Goal: Task Accomplishment & Management: Use online tool/utility

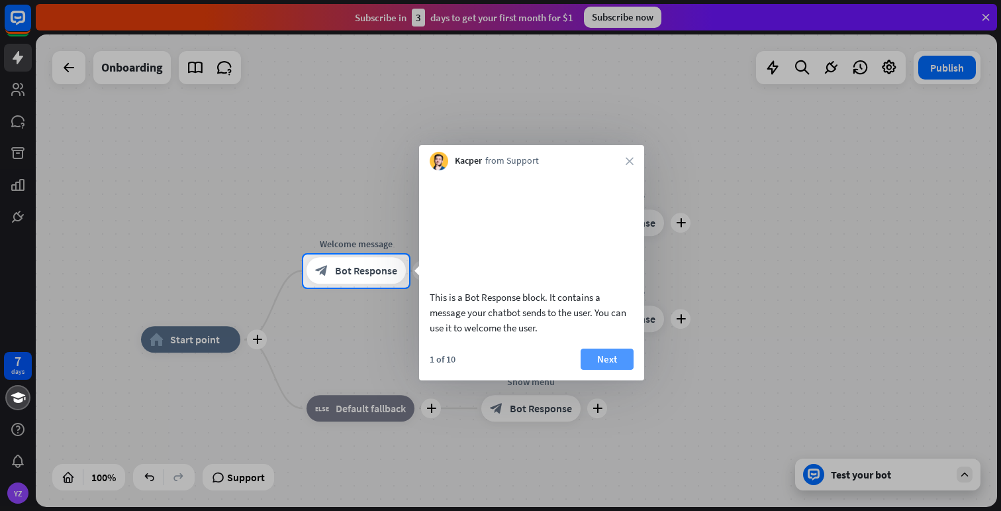
click at [596, 370] on button "Next" at bounding box center [607, 358] width 53 height 21
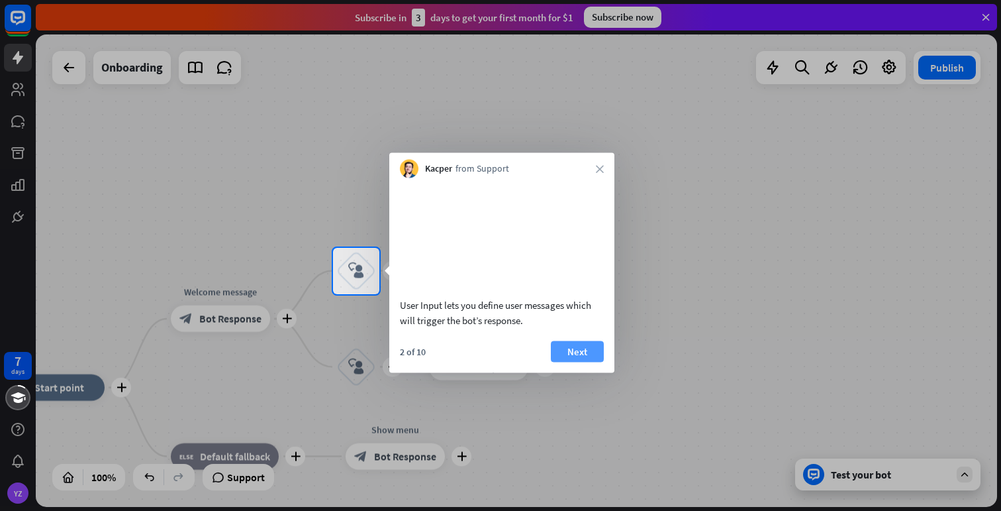
click at [575, 362] on button "Next" at bounding box center [577, 350] width 53 height 21
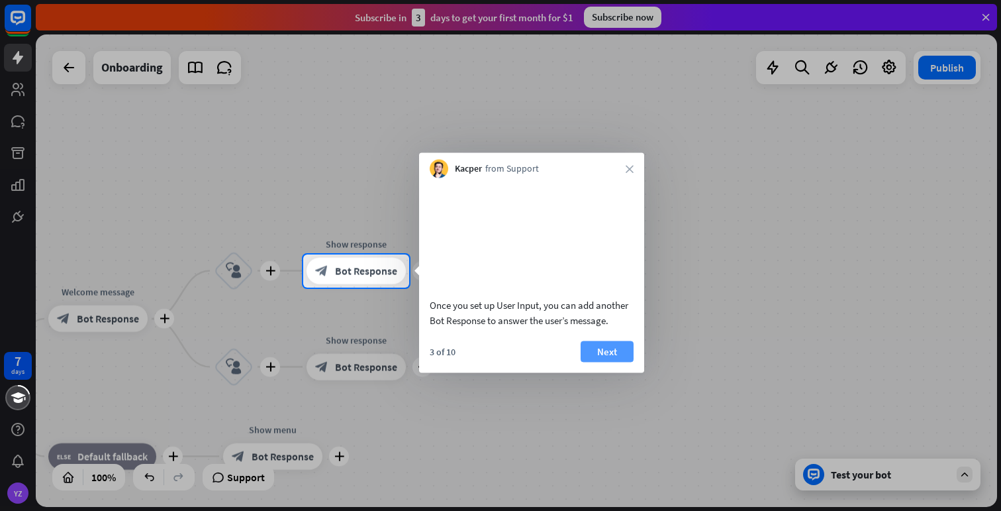
click at [597, 362] on button "Next" at bounding box center [607, 350] width 53 height 21
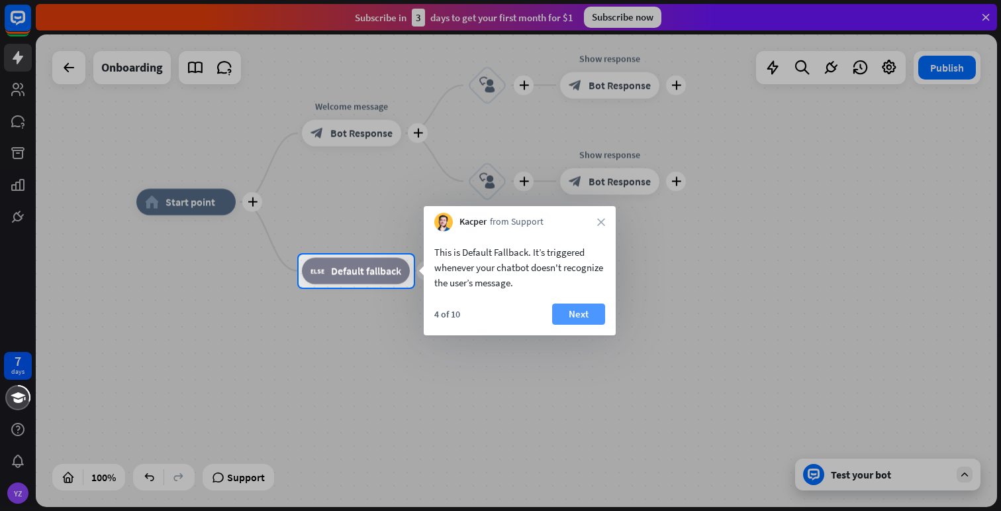
click at [572, 315] on button "Next" at bounding box center [578, 313] width 53 height 21
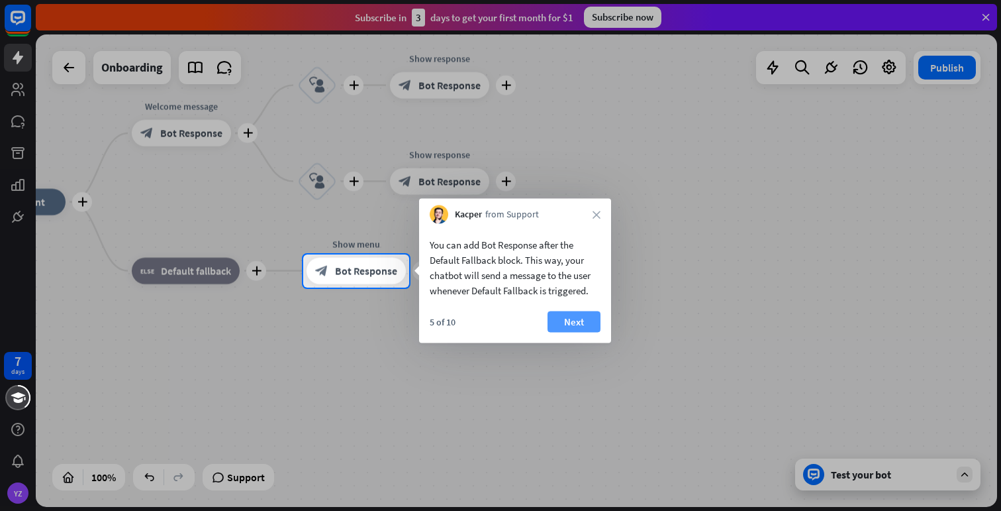
click at [571, 322] on button "Next" at bounding box center [574, 321] width 53 height 21
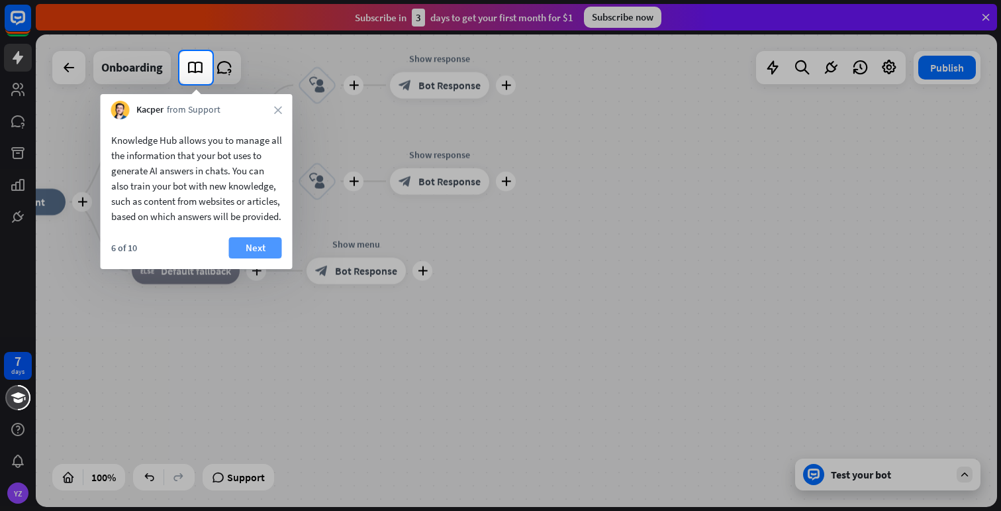
click at [256, 256] on button "Next" at bounding box center [255, 247] width 53 height 21
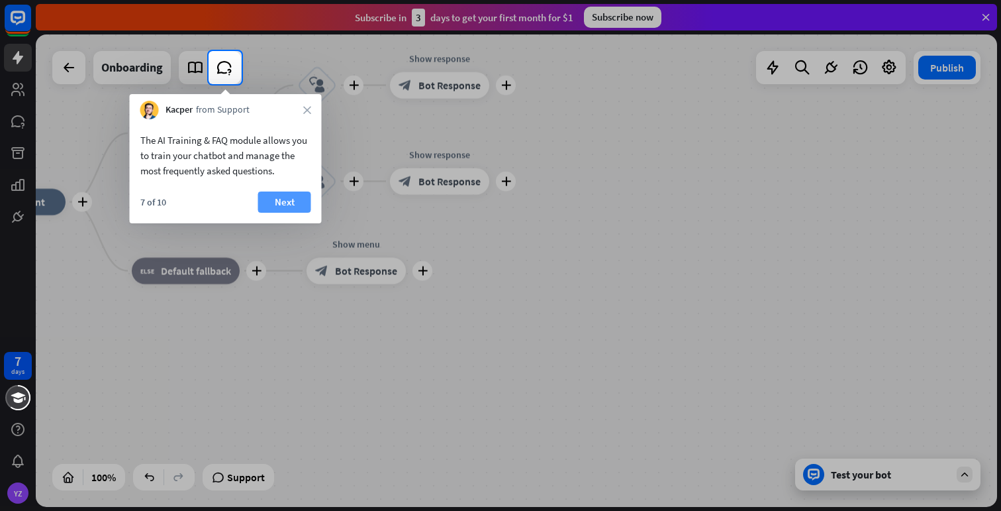
click at [281, 203] on button "Next" at bounding box center [284, 201] width 53 height 21
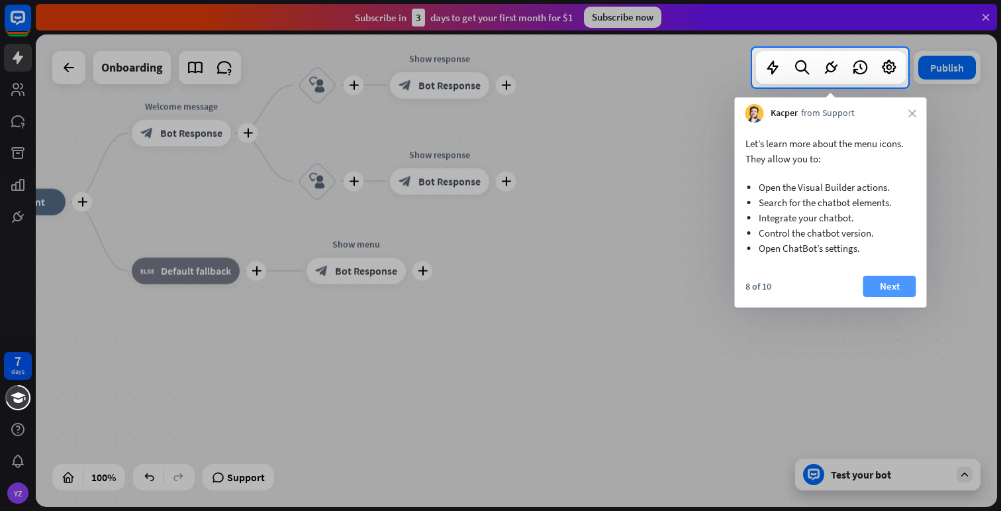
click at [901, 285] on button "Next" at bounding box center [890, 285] width 53 height 21
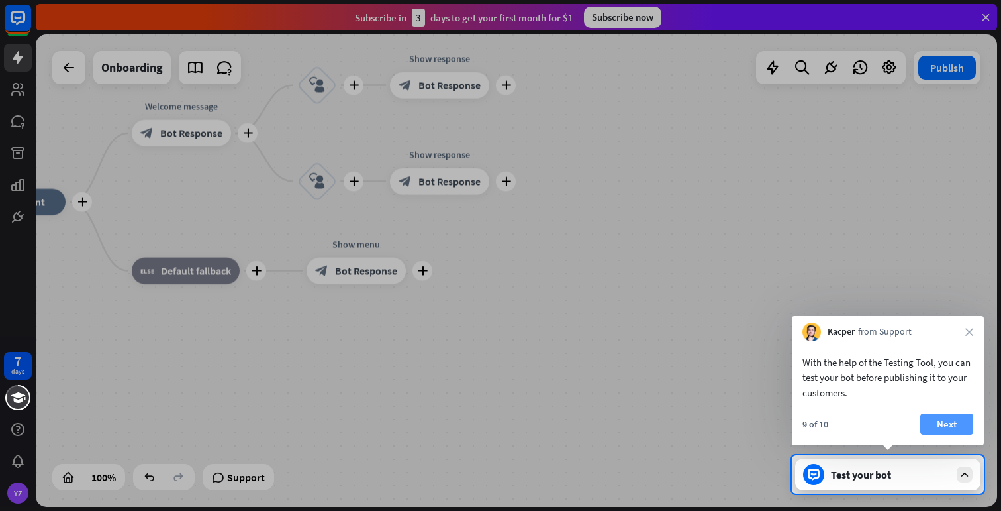
click at [941, 425] on button "Next" at bounding box center [946, 423] width 53 height 21
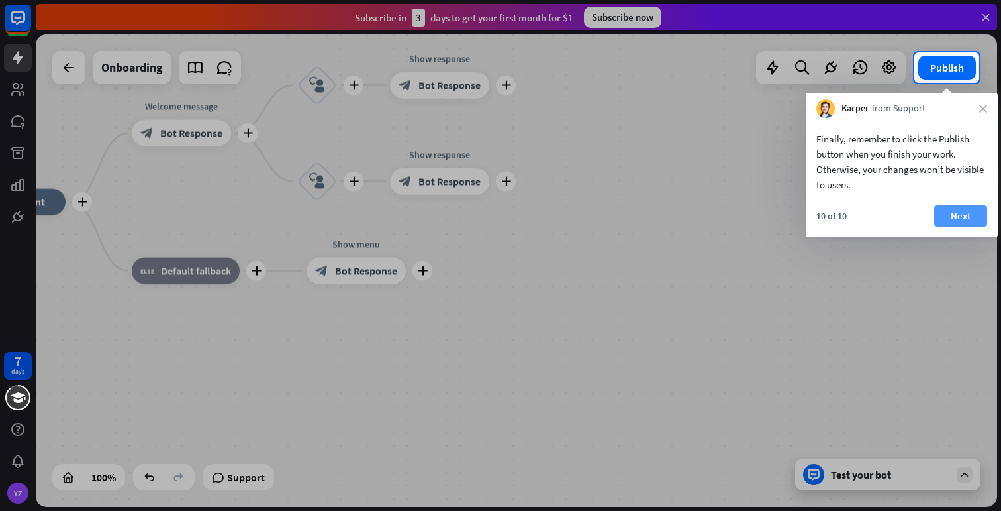
click at [961, 226] on button "Next" at bounding box center [960, 215] width 53 height 21
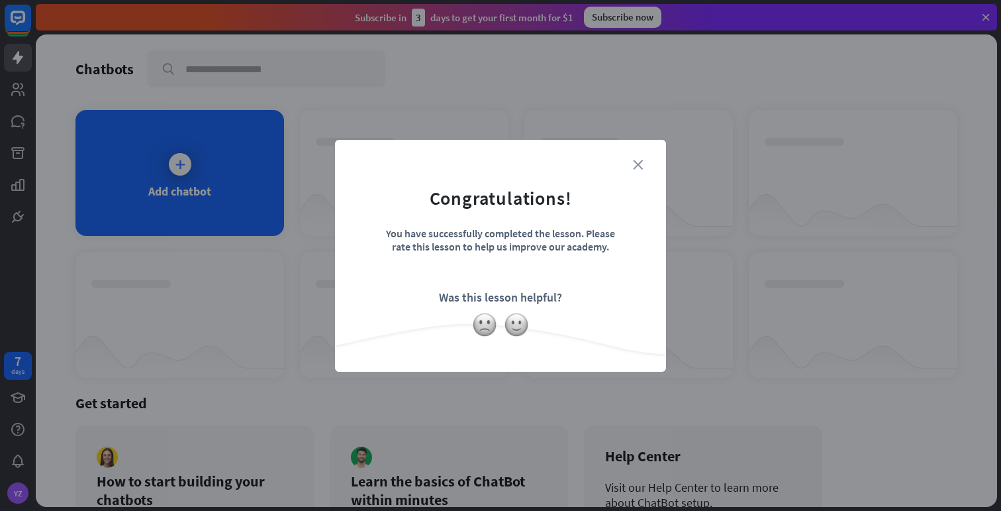
click at [640, 162] on icon "close" at bounding box center [638, 165] width 10 height 10
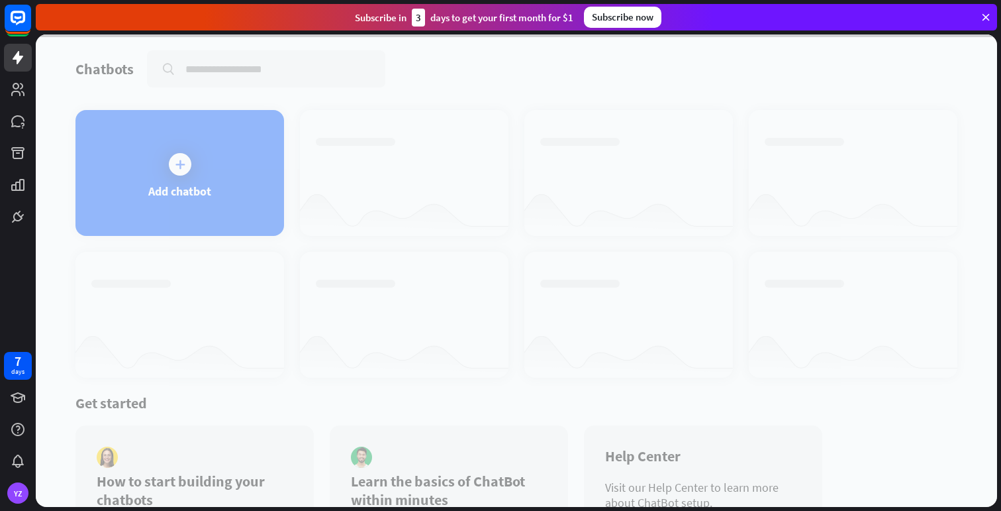
click at [172, 181] on div at bounding box center [517, 270] width 962 height 472
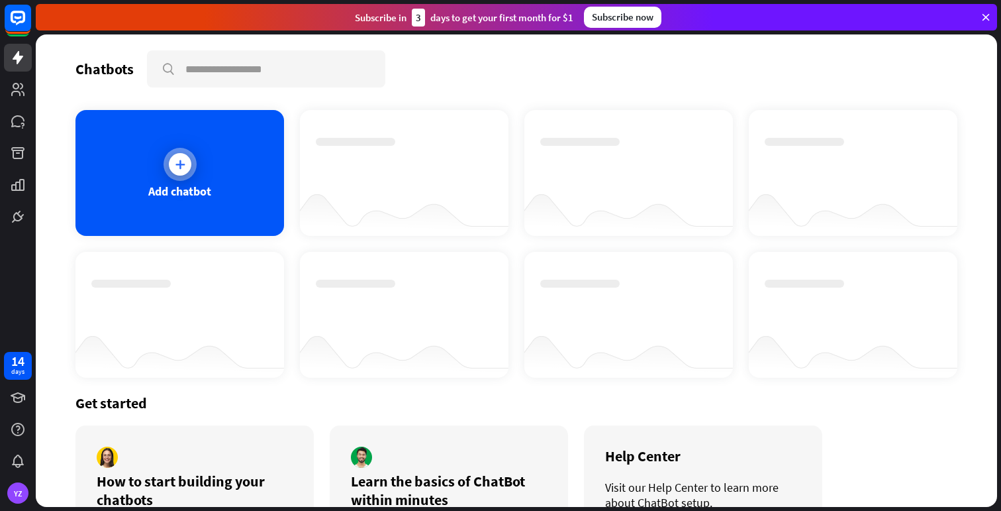
click at [177, 158] on icon at bounding box center [180, 164] width 13 height 13
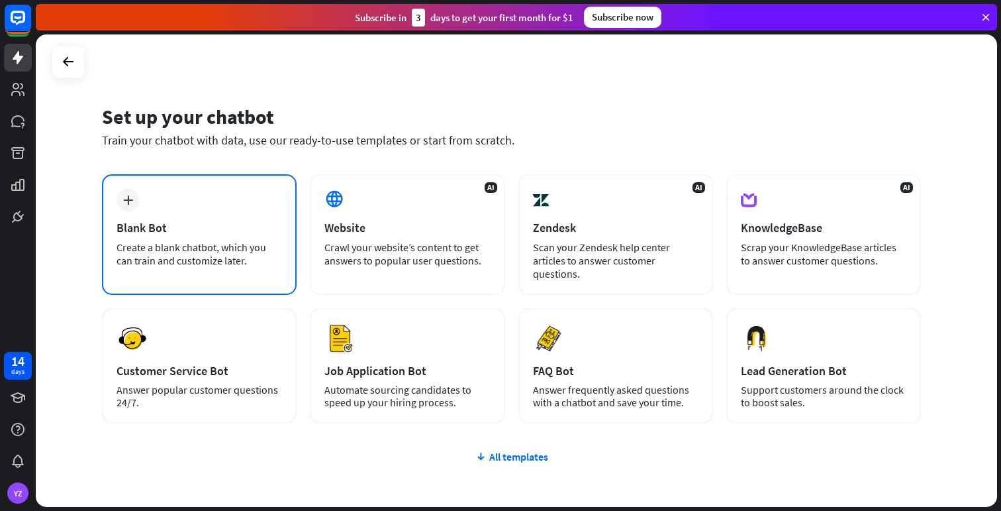
click at [175, 215] on div "plus Blank Bot Create a blank chatbot, which you can train and customize later." at bounding box center [199, 234] width 195 height 121
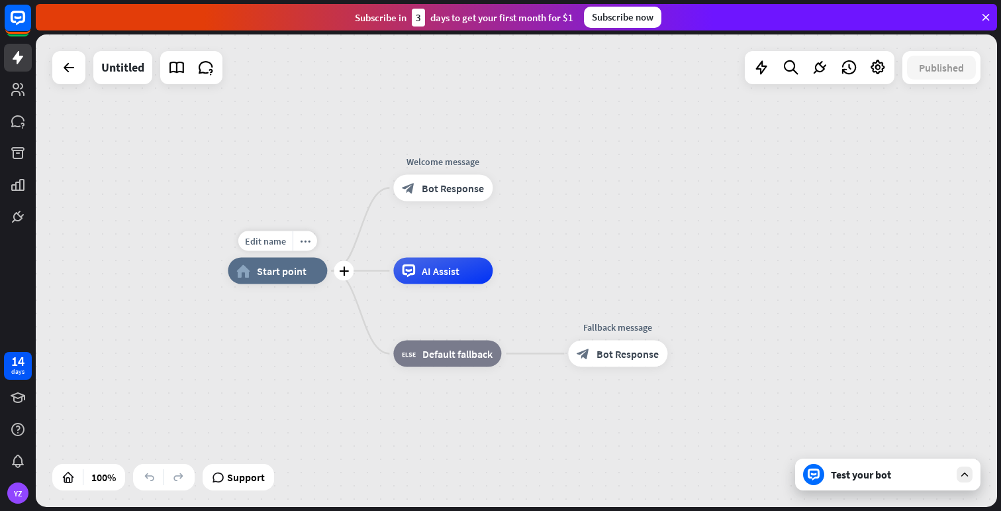
click at [281, 272] on span "Start point" at bounding box center [282, 270] width 50 height 13
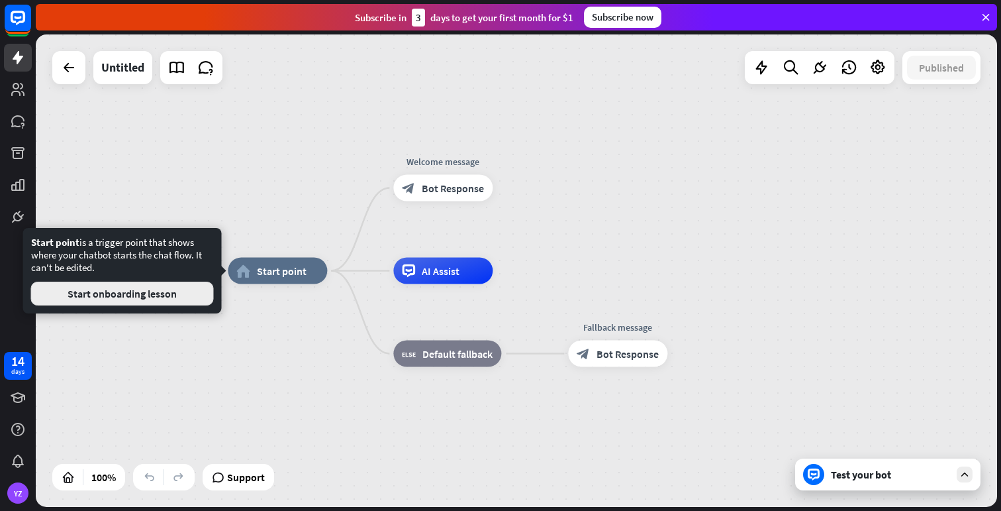
click at [189, 289] on button "Start onboarding lesson" at bounding box center [122, 293] width 183 height 24
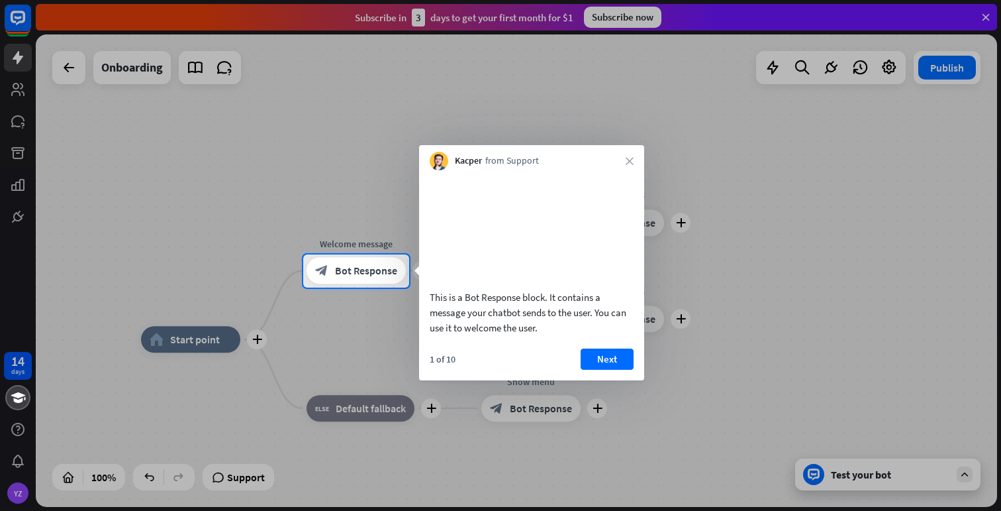
click at [596, 370] on button "Next" at bounding box center [607, 358] width 53 height 21
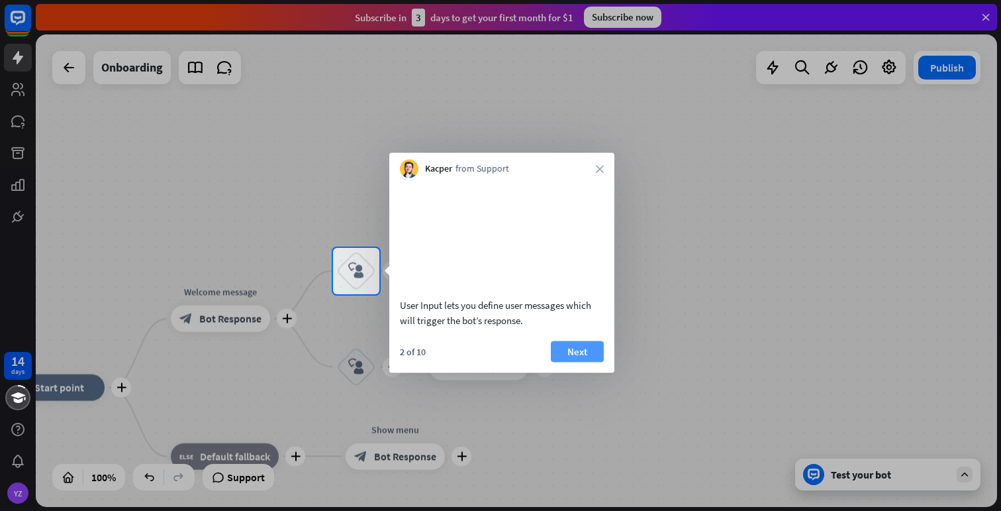
click at [591, 362] on button "Next" at bounding box center [577, 350] width 53 height 21
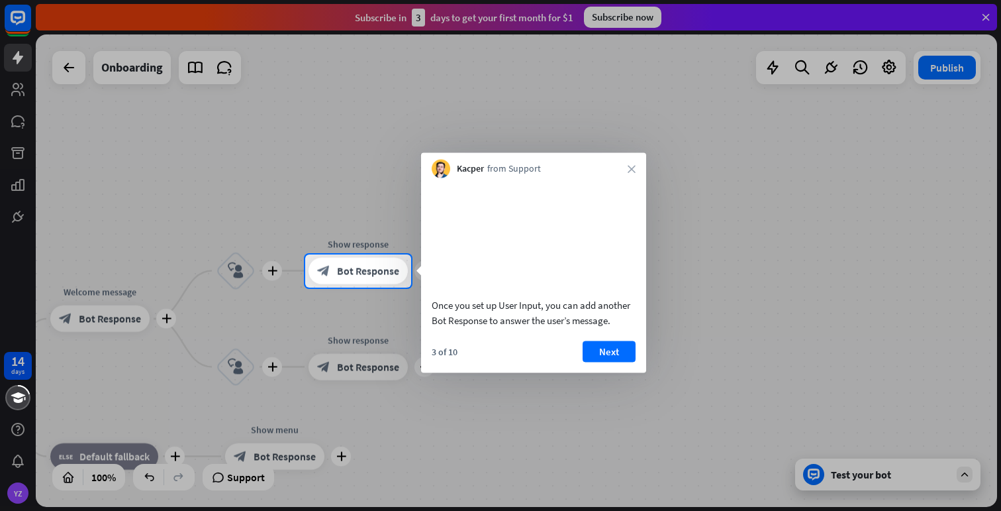
click at [642, 360] on div "3 of 10 Next" at bounding box center [533, 356] width 225 height 32
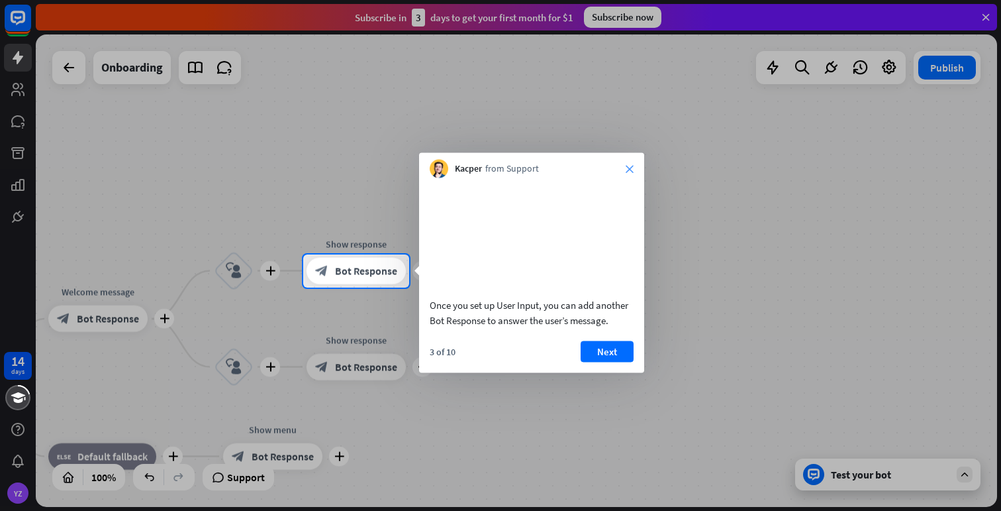
click at [632, 166] on icon "close" at bounding box center [630, 169] width 8 height 8
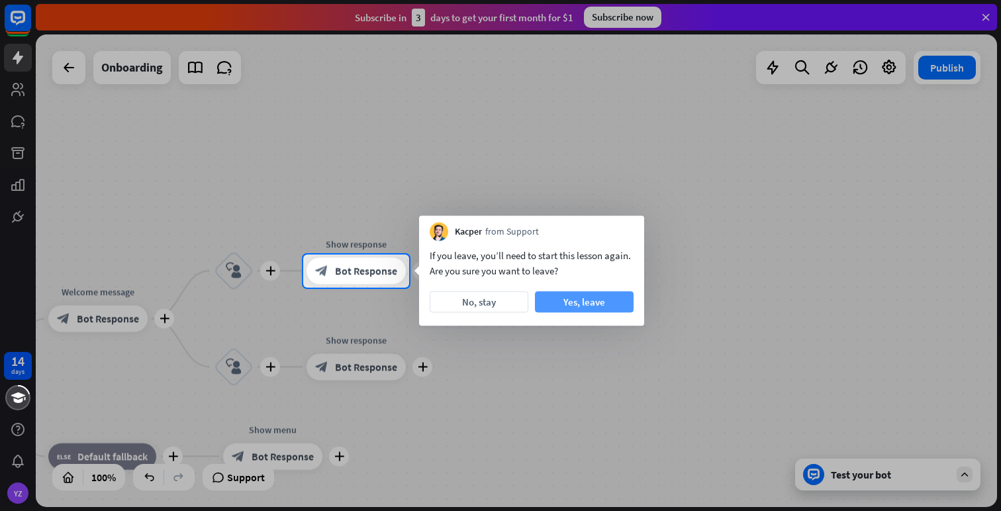
click at [566, 301] on button "Yes, leave" at bounding box center [584, 301] width 99 height 21
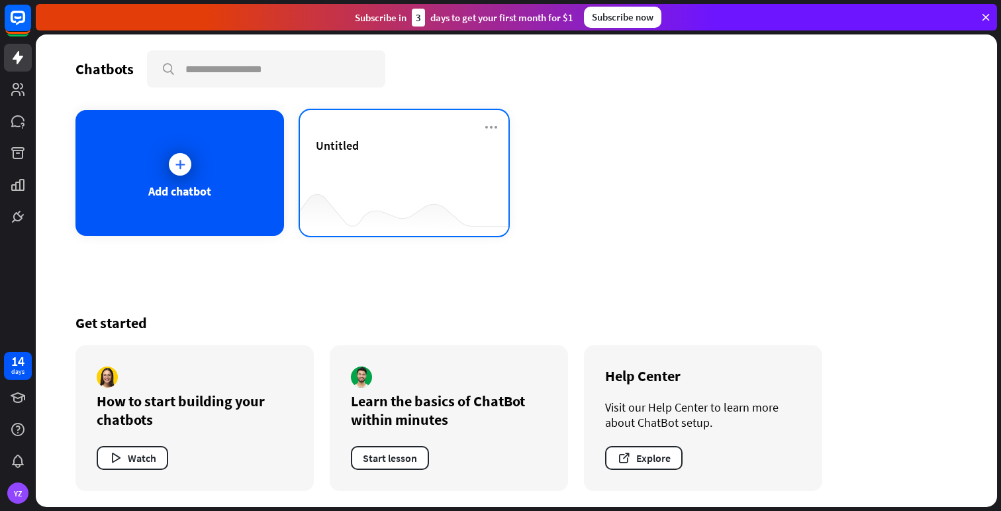
click at [377, 161] on div "Untitled" at bounding box center [404, 161] width 177 height 46
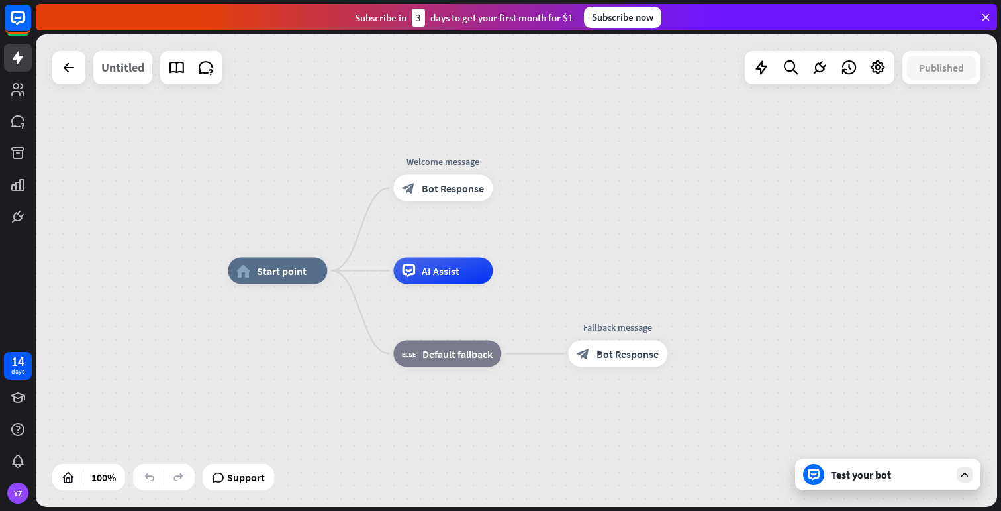
click at [123, 67] on div "Untitled" at bounding box center [122, 67] width 43 height 33
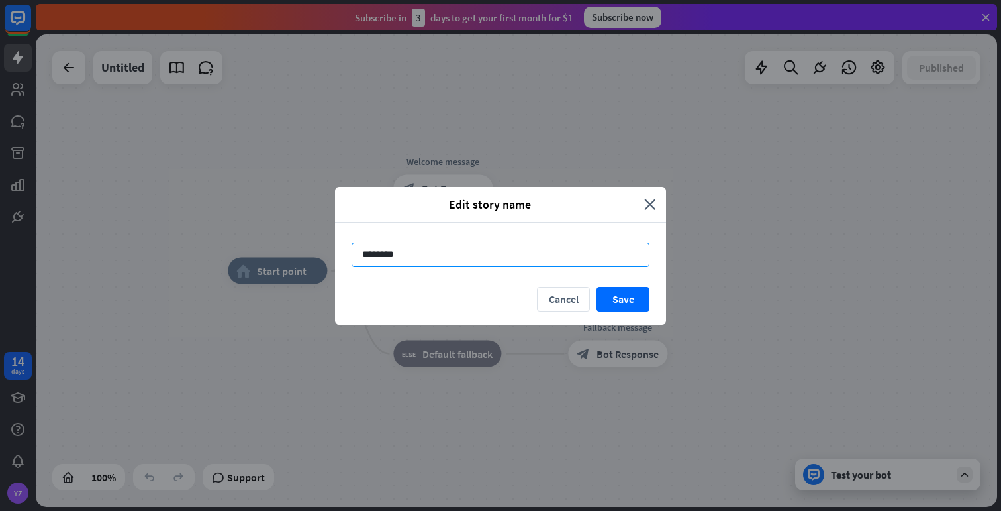
click at [428, 252] on input "********" at bounding box center [501, 254] width 298 height 25
type input "*******"
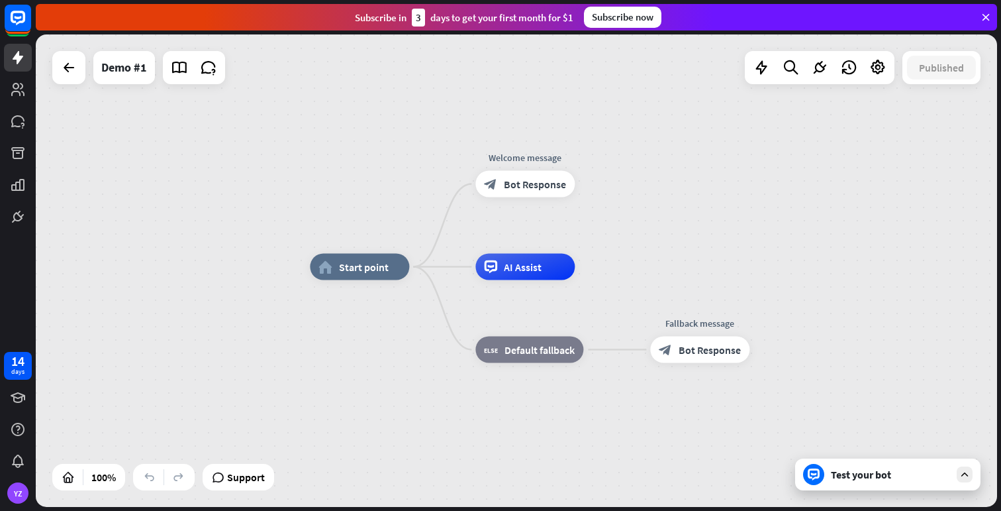
drag, startPoint x: 303, startPoint y: 148, endPoint x: 330, endPoint y: 141, distance: 28.1
click at [330, 141] on div "home_2 Start point Welcome message block_bot_response Bot Response AI Assist bl…" at bounding box center [517, 270] width 962 height 472
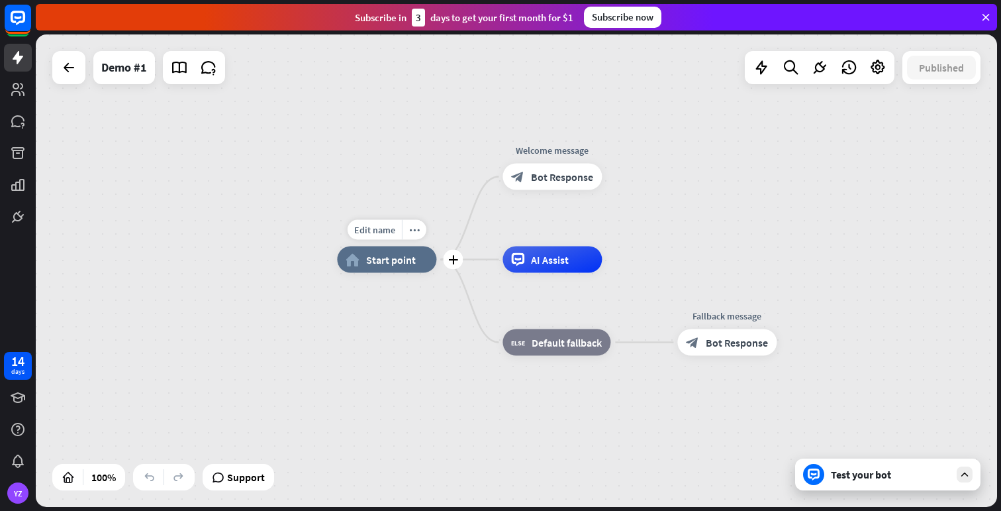
click at [395, 258] on span "Start point" at bounding box center [391, 259] width 50 height 13
click at [391, 211] on div "Edit name more_horiz home_2 Start point Welcome message block_bot_response Bot …" at bounding box center [517, 270] width 962 height 472
click at [382, 230] on span "Edit name" at bounding box center [374, 230] width 41 height 12
click at [379, 189] on div "home_2 Start point Welcome message block_bot_response Bot Response AI Assist bl…" at bounding box center [517, 270] width 962 height 472
click at [453, 261] on icon "plus" at bounding box center [453, 259] width 10 height 9
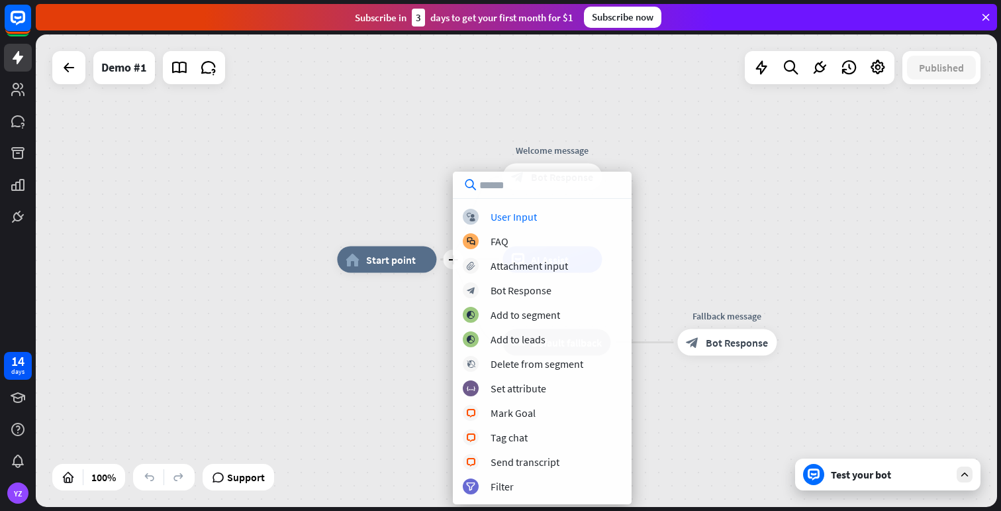
click at [397, 186] on div "Edit name more_horiz plus home_2 Start point Welcome message block_bot_response…" at bounding box center [517, 270] width 962 height 472
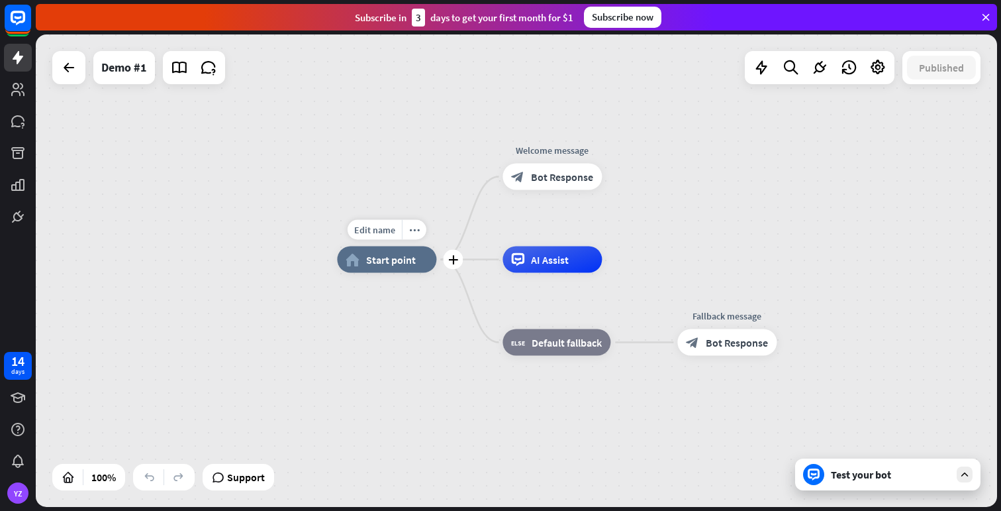
click at [384, 259] on span "Start point" at bounding box center [391, 259] width 50 height 13
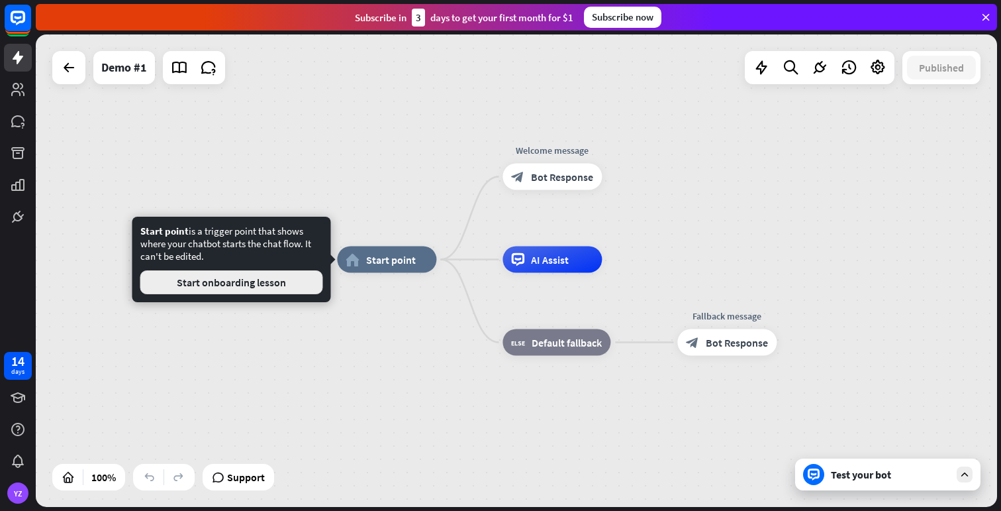
click at [295, 277] on button "Start onboarding lesson" at bounding box center [231, 282] width 183 height 24
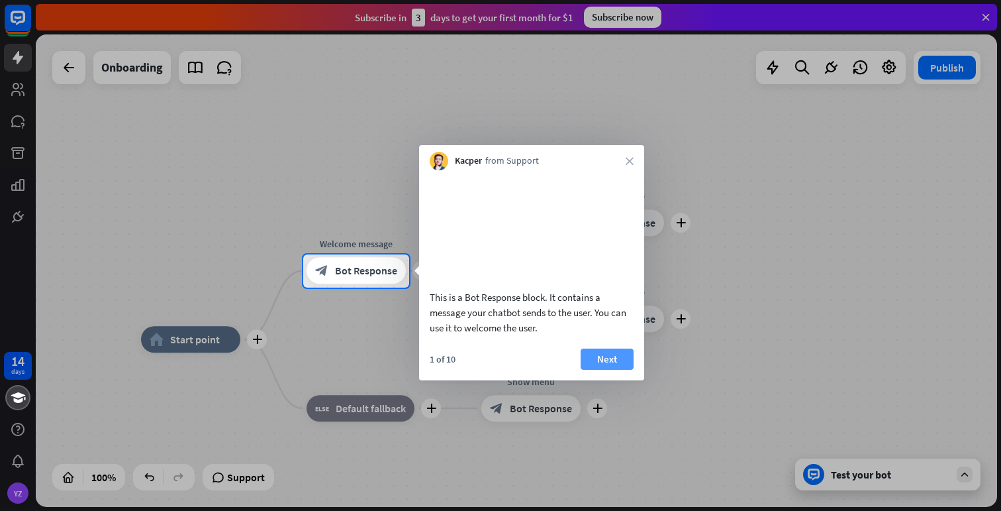
click at [603, 365] on button "Next" at bounding box center [607, 358] width 53 height 21
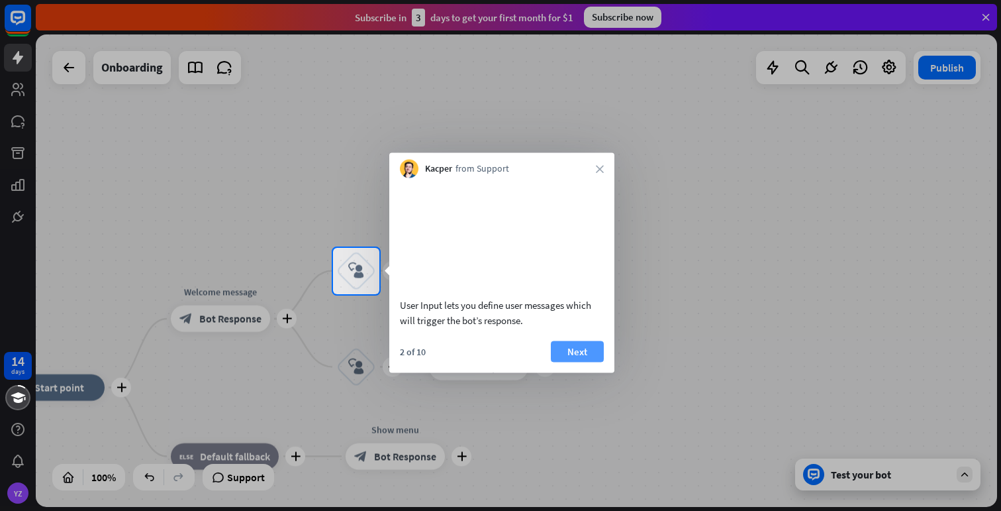
click at [593, 362] on button "Next" at bounding box center [577, 350] width 53 height 21
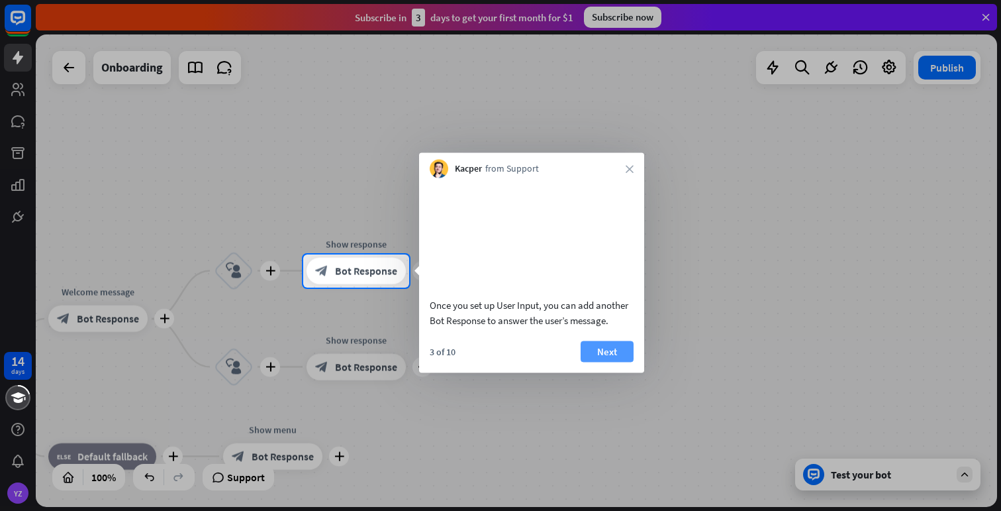
click at [601, 362] on button "Next" at bounding box center [607, 350] width 53 height 21
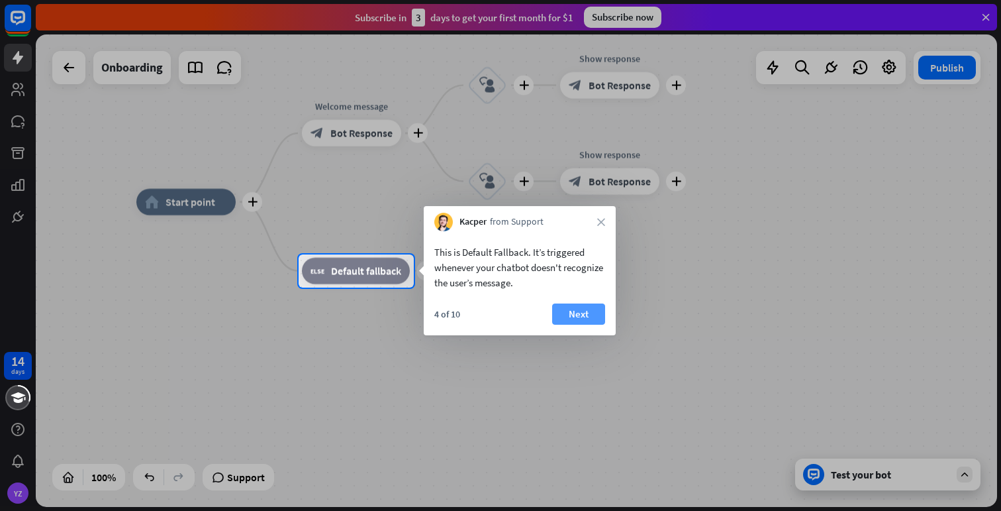
click at [591, 306] on button "Next" at bounding box center [578, 313] width 53 height 21
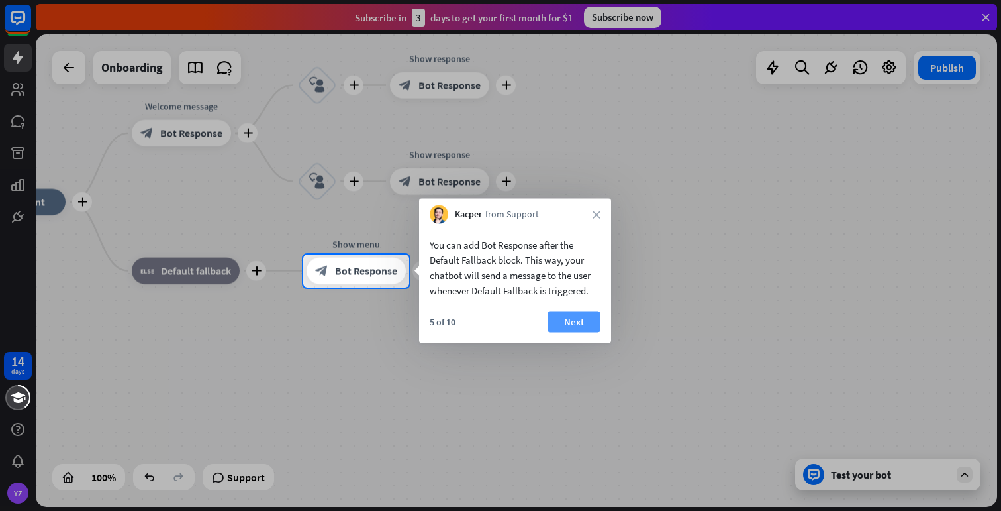
click at [583, 324] on button "Next" at bounding box center [574, 321] width 53 height 21
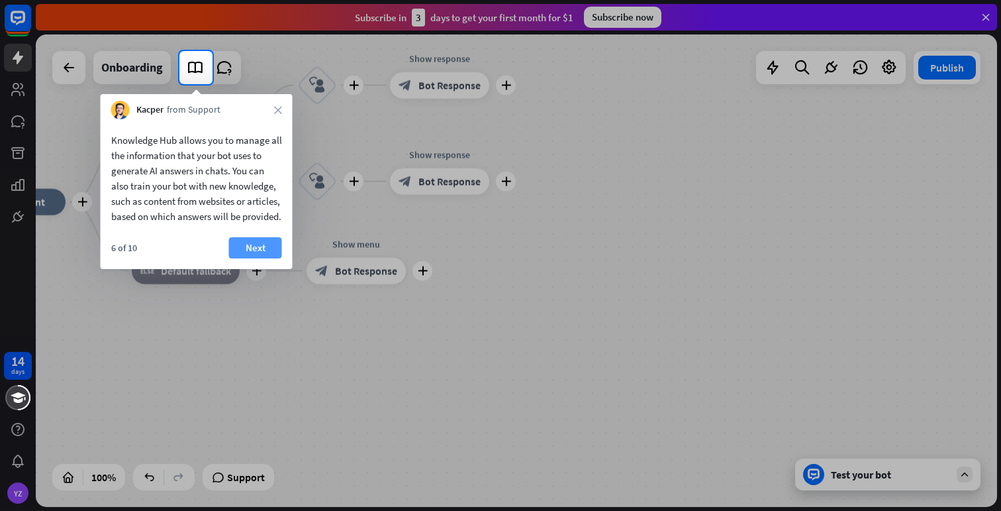
click at [265, 258] on button "Next" at bounding box center [255, 247] width 53 height 21
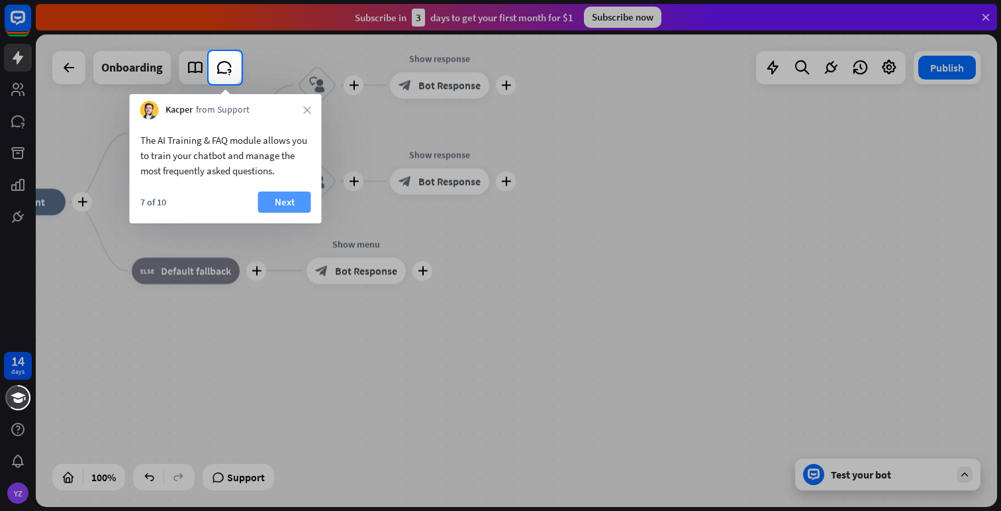
click at [262, 204] on button "Next" at bounding box center [284, 201] width 53 height 21
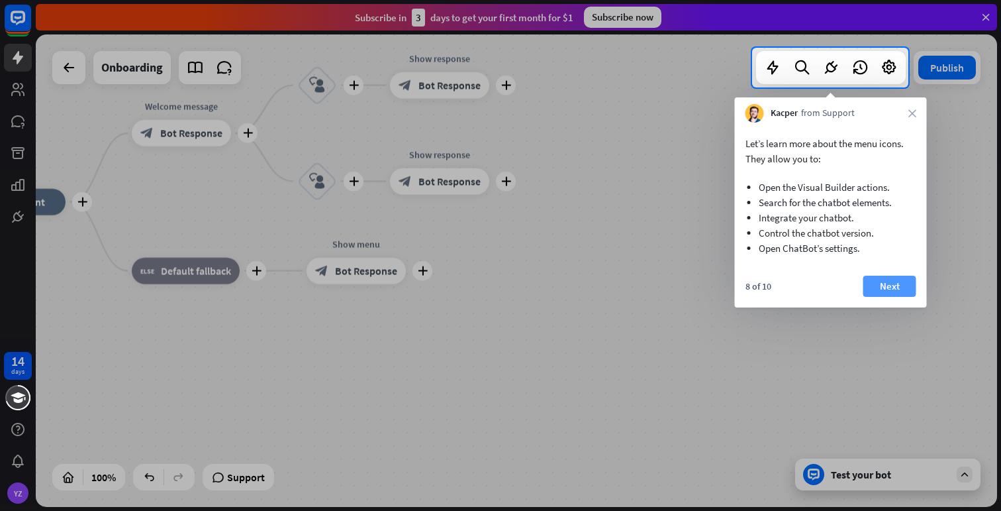
click at [892, 287] on button "Next" at bounding box center [890, 285] width 53 height 21
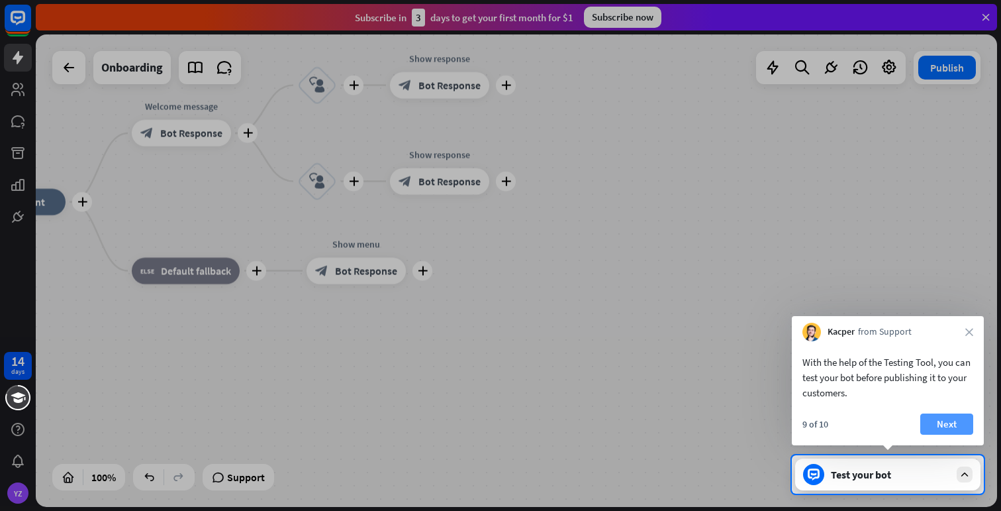
click at [938, 422] on button "Next" at bounding box center [946, 423] width 53 height 21
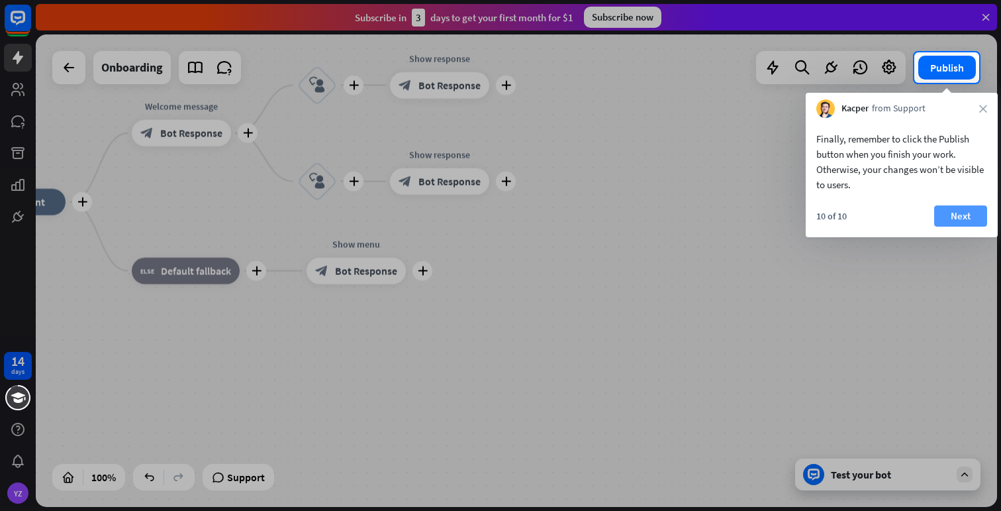
click at [954, 219] on button "Next" at bounding box center [960, 215] width 53 height 21
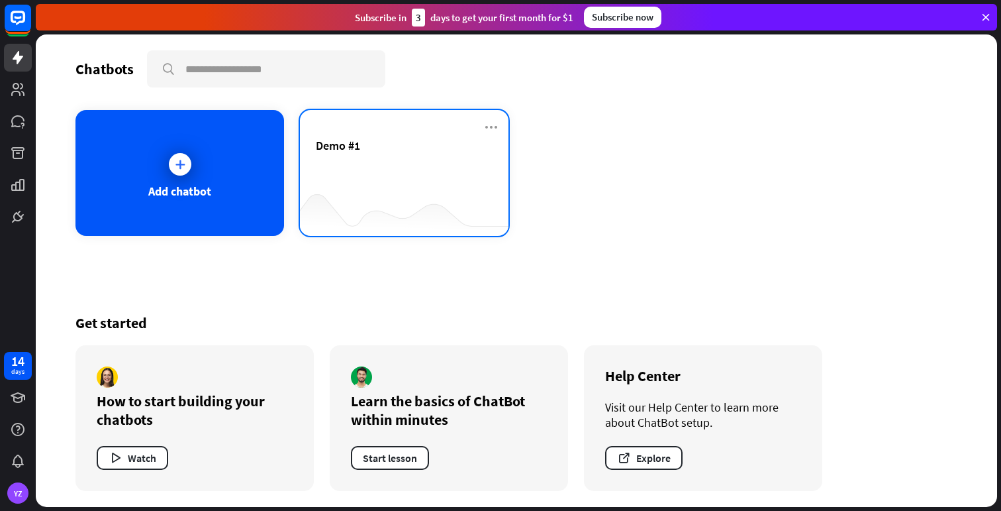
click at [388, 163] on div "Demo #1" at bounding box center [404, 161] width 177 height 46
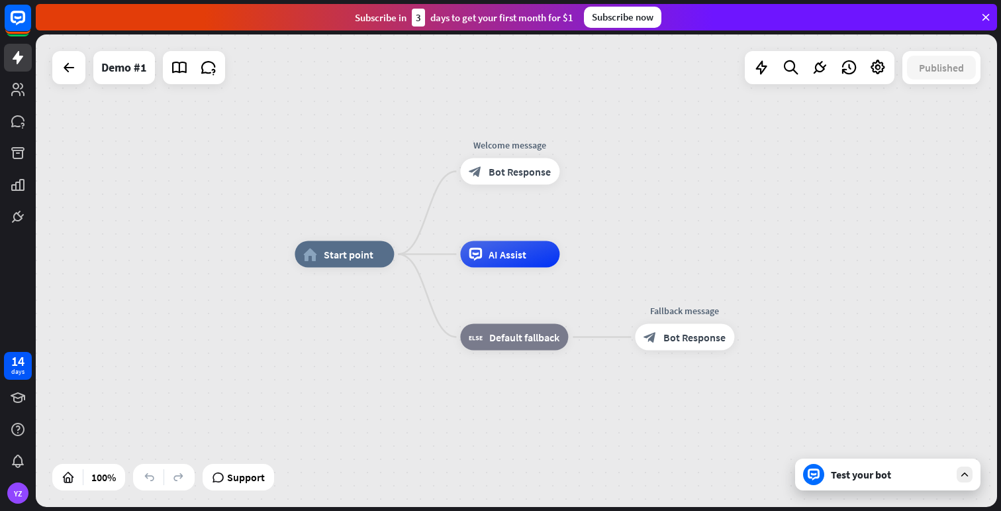
drag, startPoint x: 277, startPoint y: 315, endPoint x: 344, endPoint y: 299, distance: 68.9
click at [344, 299] on div "home_2 Start point Welcome message block_bot_response Bot Response AI Assist bl…" at bounding box center [776, 490] width 962 height 472
click at [505, 172] on span "Bot Response" at bounding box center [520, 171] width 62 height 13
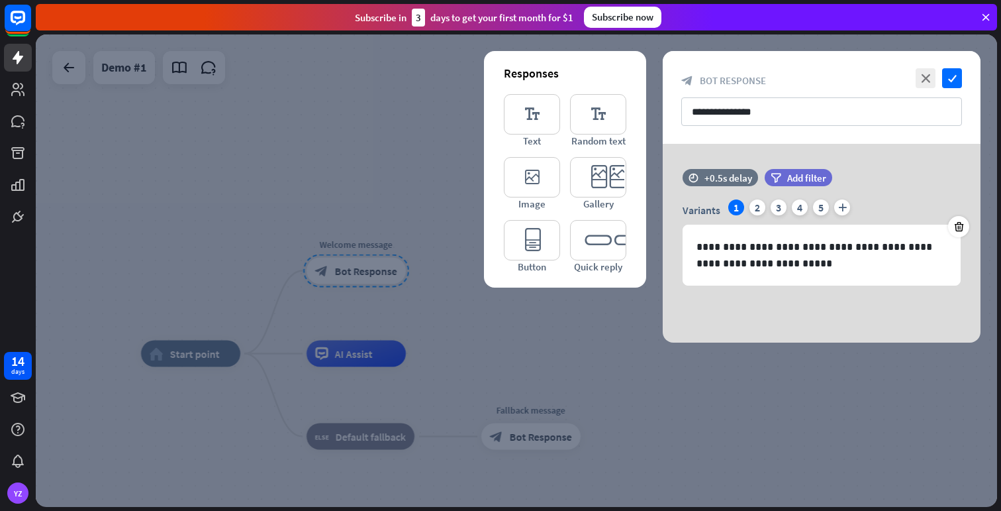
click at [598, 346] on div at bounding box center [517, 270] width 962 height 472
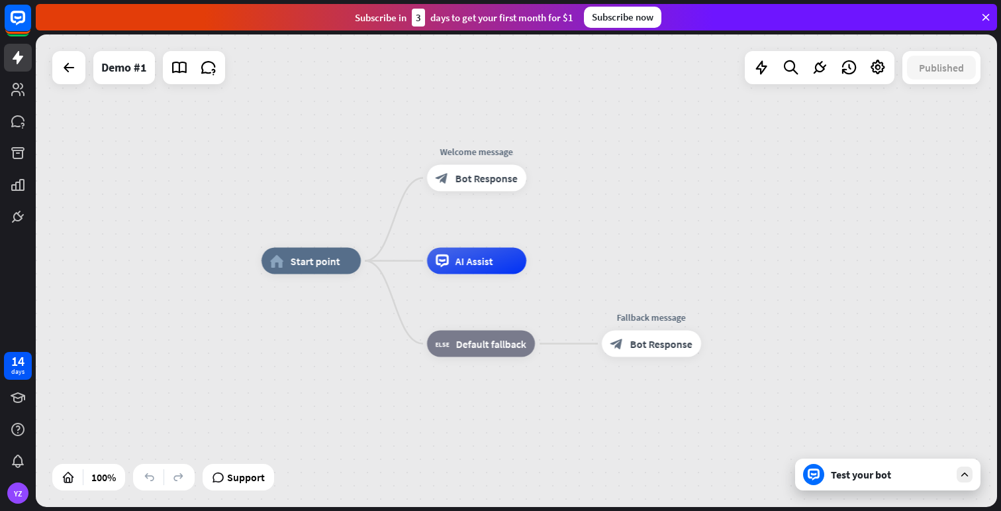
drag, startPoint x: 487, startPoint y: 327, endPoint x: 598, endPoint y: 240, distance: 140.6
click at [606, 236] on div "home_2 Start point Welcome message block_bot_response Bot Response AI Assist bl…" at bounding box center [517, 270] width 962 height 472
click at [316, 273] on div "home_2 Start point" at bounding box center [311, 261] width 99 height 26
click at [468, 187] on div "block_bot_response Bot Response" at bounding box center [476, 178] width 99 height 26
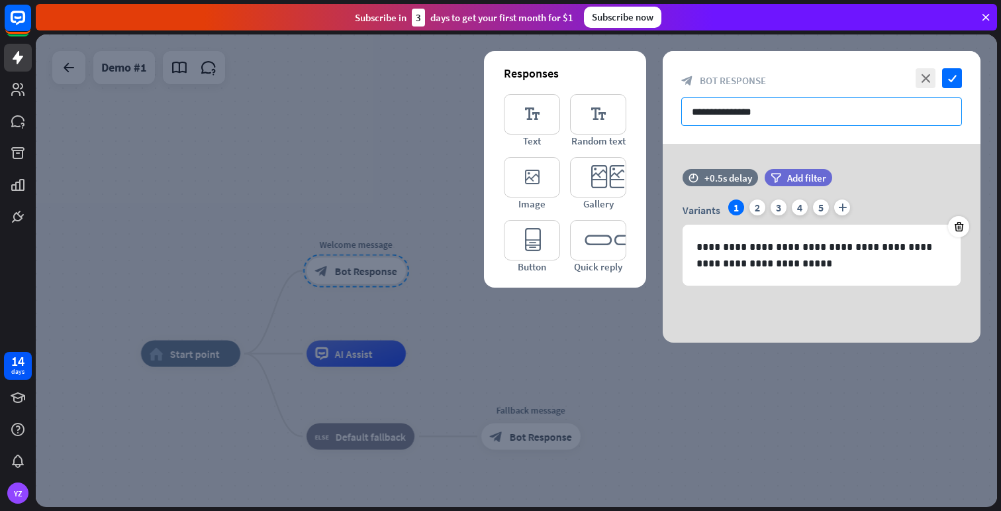
click at [798, 114] on input "**********" at bounding box center [821, 111] width 281 height 28
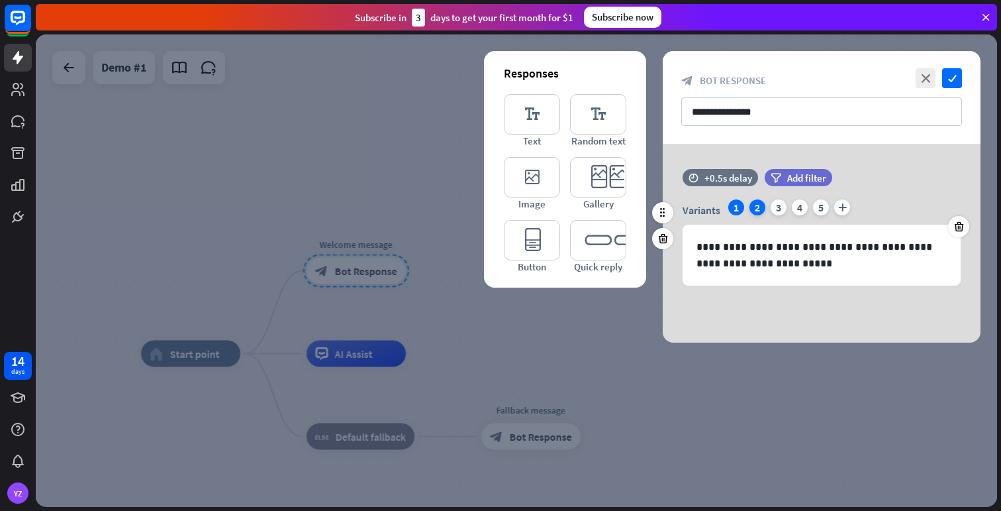
click at [761, 210] on div "2" at bounding box center [758, 207] width 16 height 16
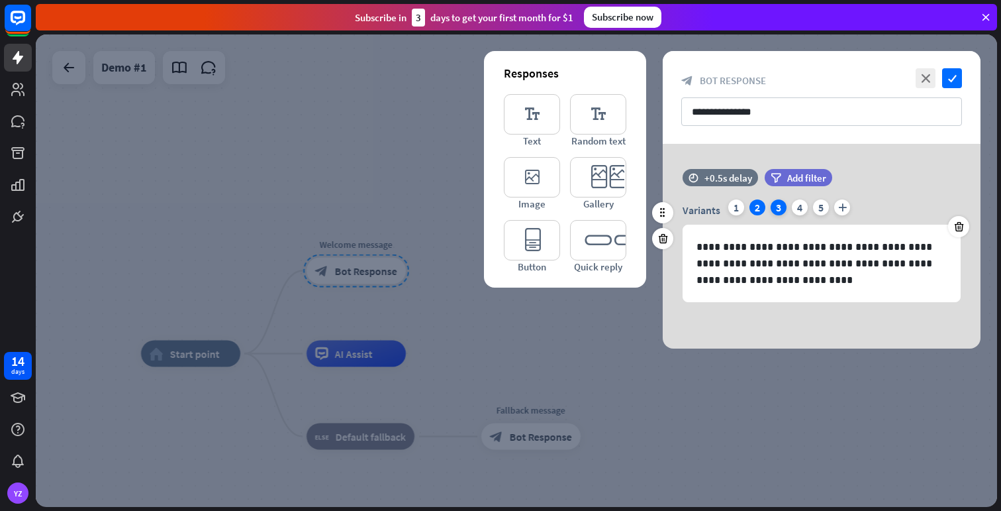
click at [775, 211] on div "3" at bounding box center [779, 207] width 16 height 16
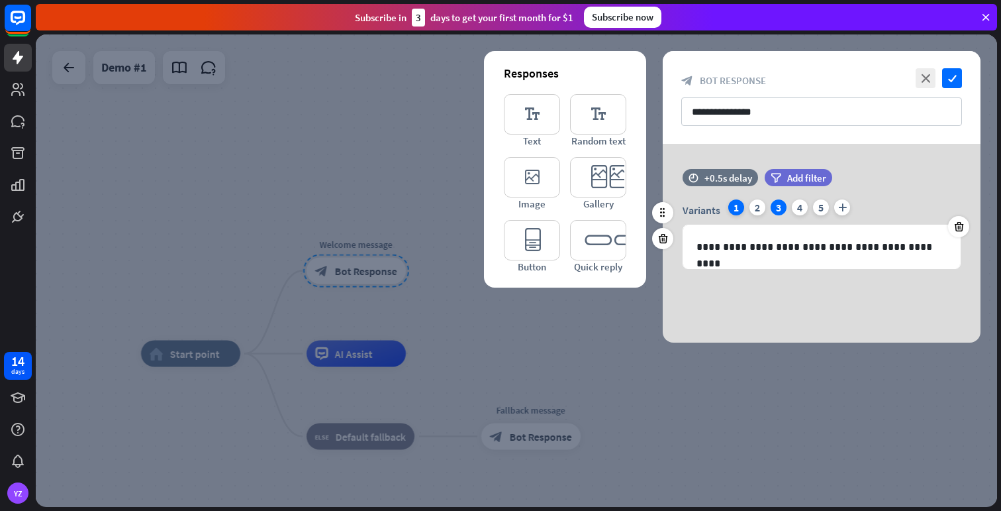
click at [737, 209] on div "1" at bounding box center [736, 207] width 16 height 16
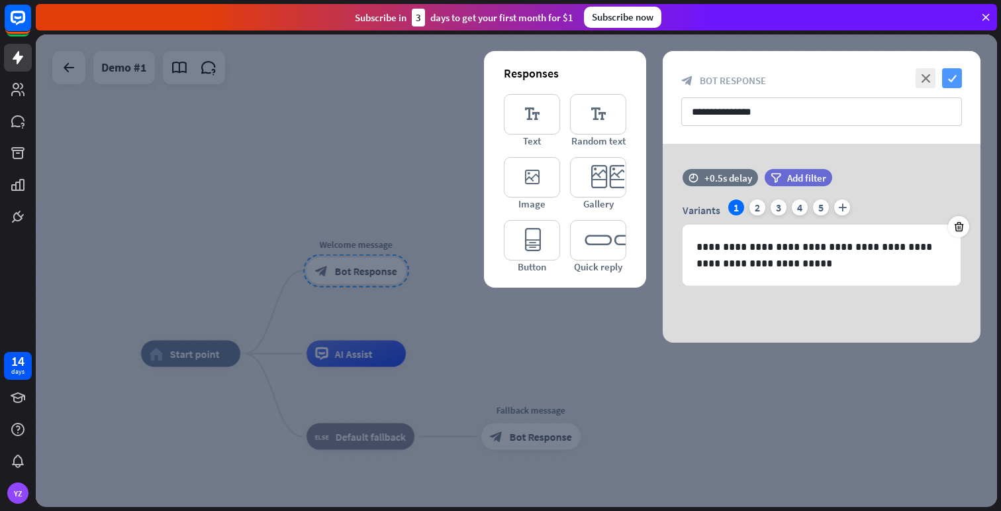
click at [951, 77] on icon "check" at bounding box center [952, 78] width 20 height 20
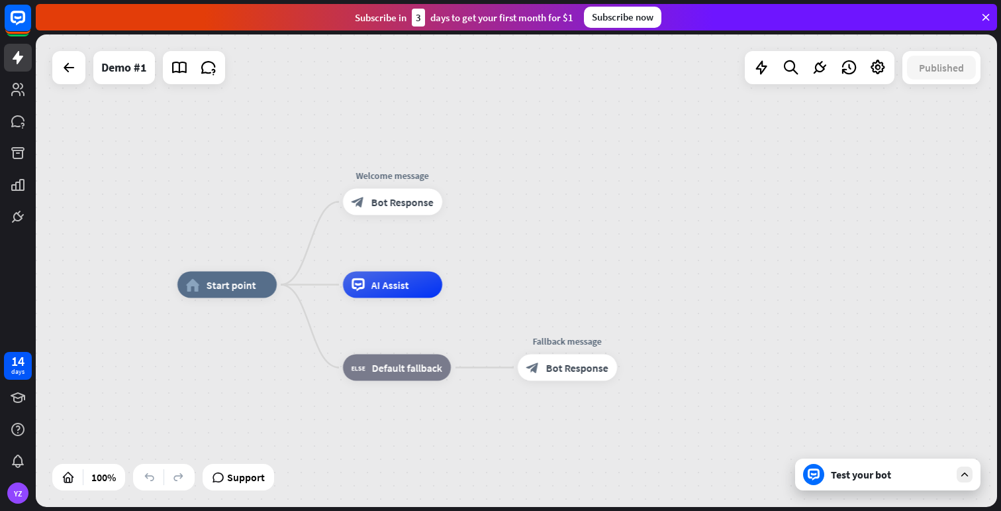
drag, startPoint x: 489, startPoint y: 289, endPoint x: 528, endPoint y: 211, distance: 87.4
click at [528, 211] on div "home_2 Start point Welcome message block_bot_response Bot Response AI Assist bl…" at bounding box center [517, 270] width 962 height 472
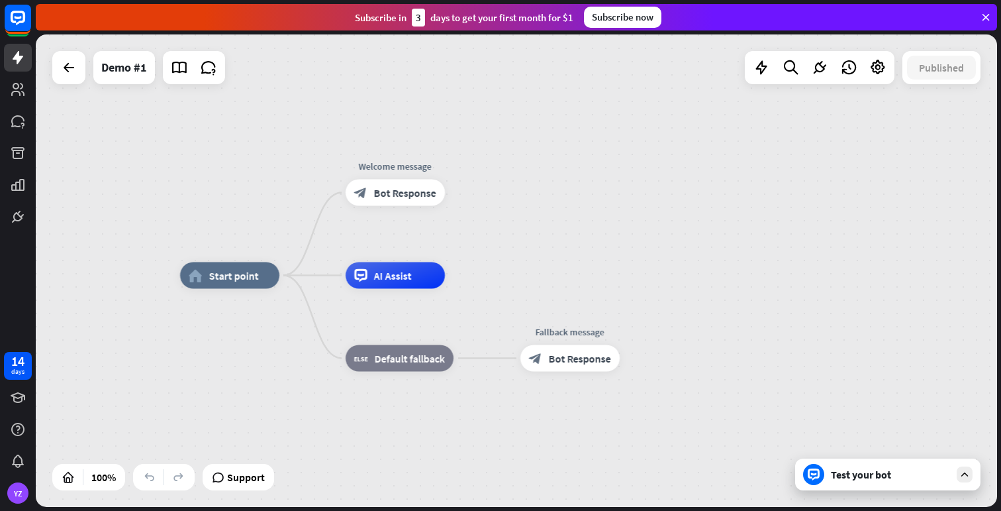
click at [873, 484] on div "Test your bot" at bounding box center [887, 474] width 185 height 32
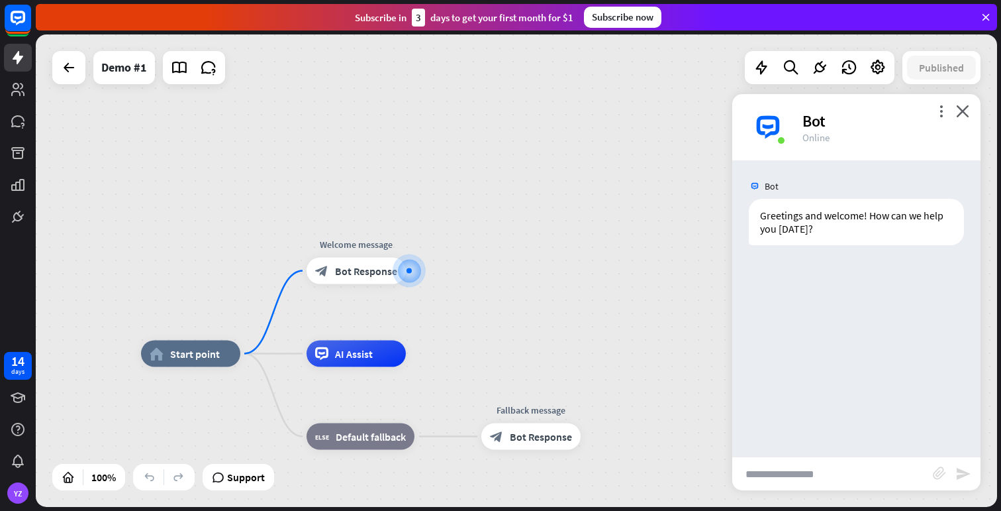
click at [787, 477] on input "text" at bounding box center [832, 473] width 201 height 33
click at [360, 274] on span "Bot Response" at bounding box center [366, 270] width 62 height 13
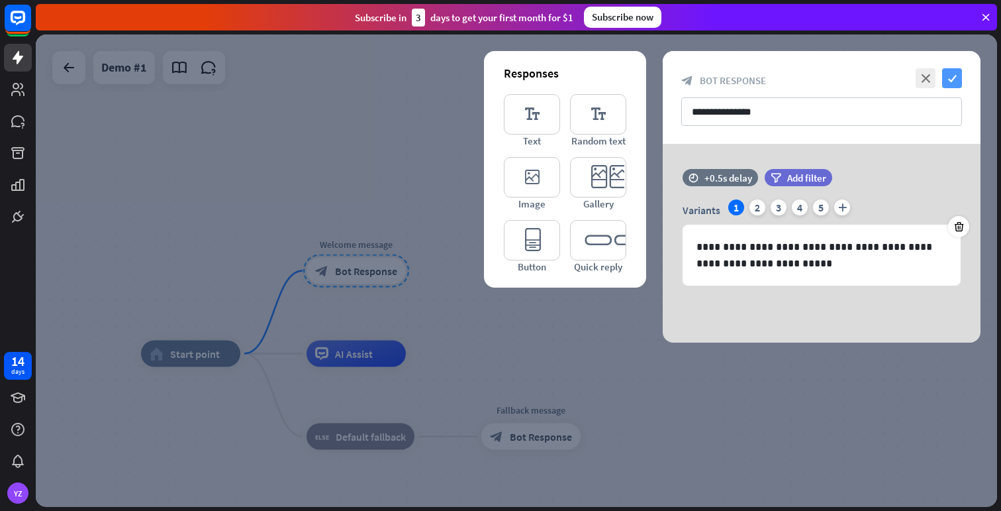
click at [947, 79] on icon "check" at bounding box center [952, 78] width 20 height 20
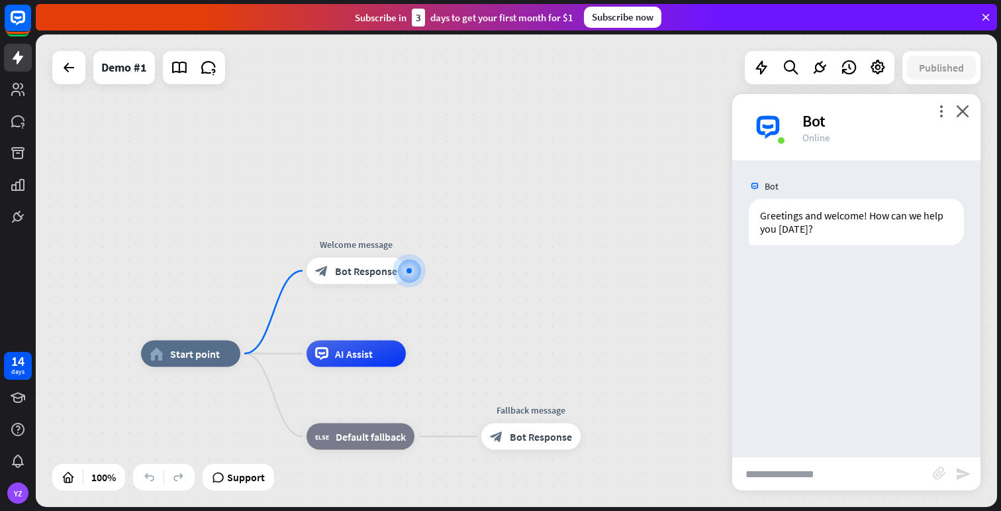
click at [830, 473] on input "text" at bounding box center [832, 473] width 201 height 33
type input "**********"
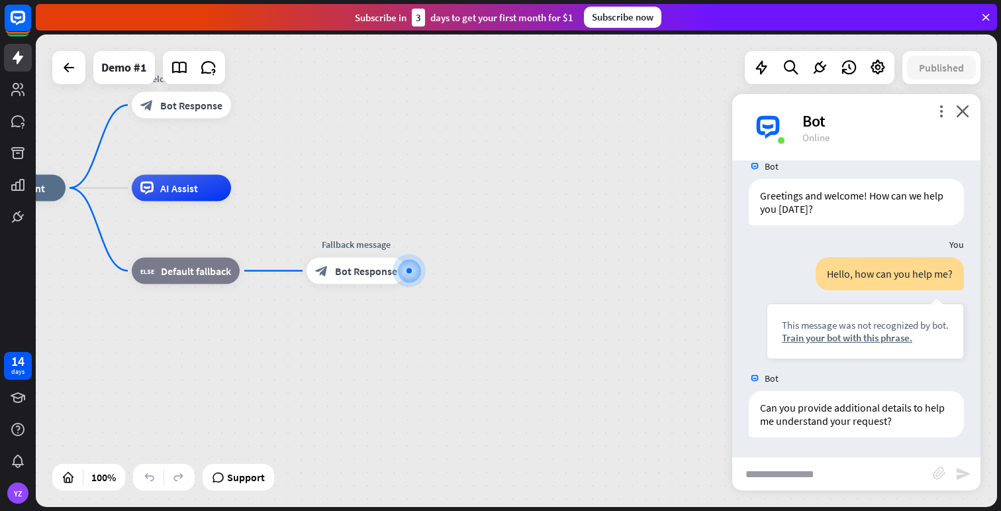
scroll to position [21, 0]
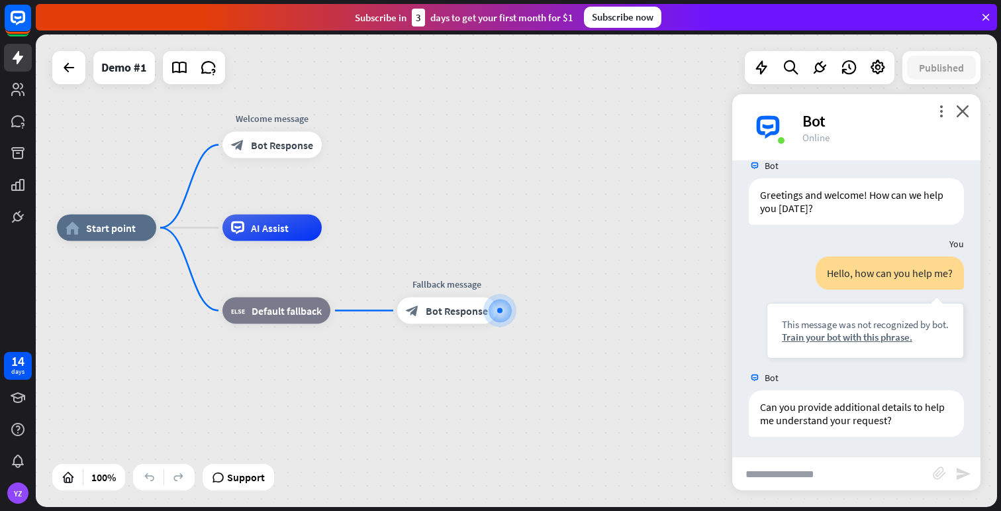
drag, startPoint x: 538, startPoint y: 200, endPoint x: 610, endPoint y: 220, distance: 74.2
click at [634, 244] on div "home_2 Start point Welcome message block_bot_response Bot Response AI Assist bl…" at bounding box center [538, 464] width 962 height 472
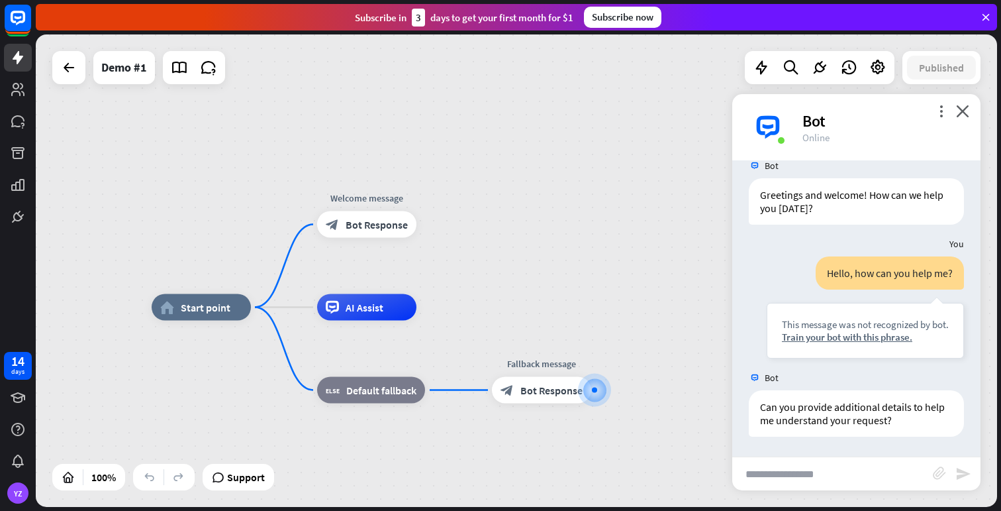
drag, startPoint x: 650, startPoint y: 260, endPoint x: 642, endPoint y: 257, distance: 8.0
click at [655, 262] on div "home_2 Start point Welcome message block_bot_response Bot Response AI Assist bl…" at bounding box center [517, 270] width 962 height 472
click at [637, 228] on div "home_2 Start point Welcome message block_bot_response Bot Response AI Assist bl…" at bounding box center [517, 270] width 962 height 472
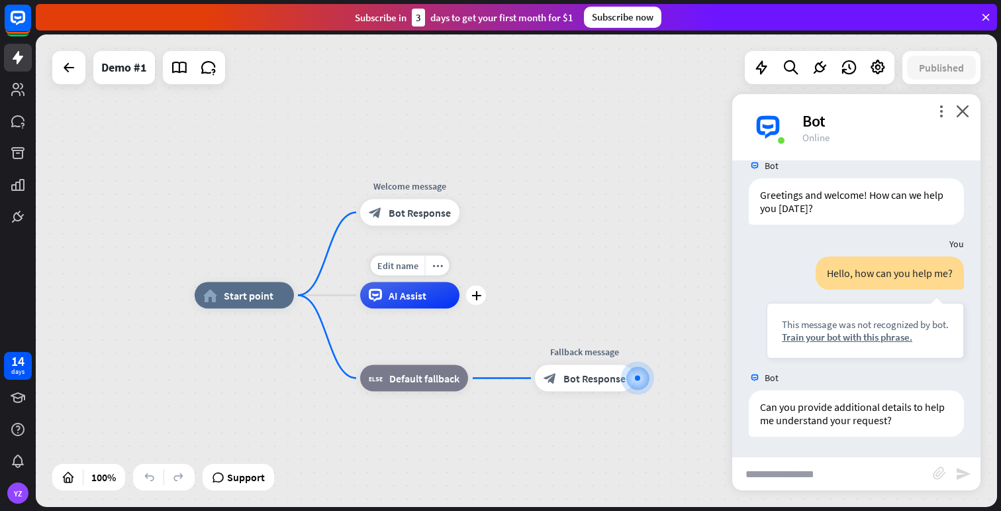
click at [433, 307] on div "AI Assist" at bounding box center [409, 295] width 99 height 26
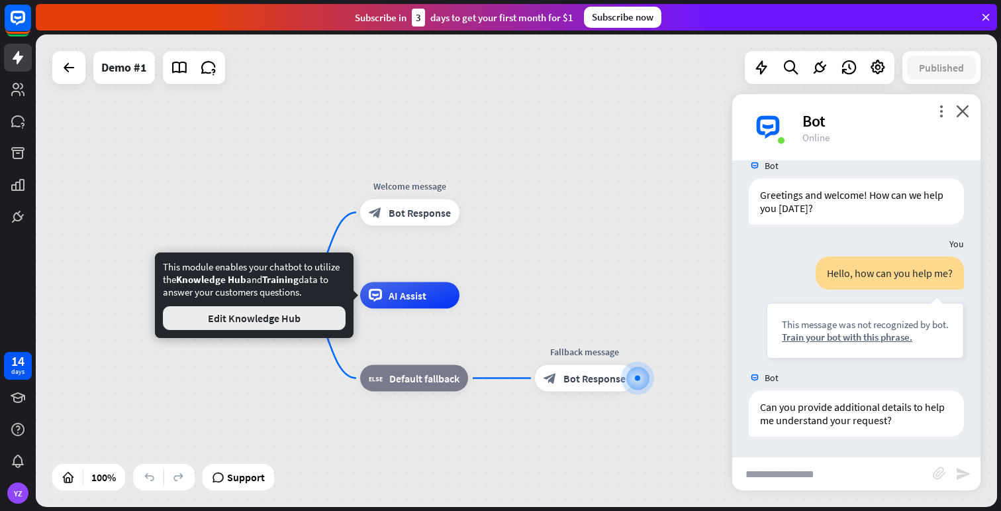
click at [294, 321] on button "Edit Knowledge Hub" at bounding box center [254, 318] width 183 height 24
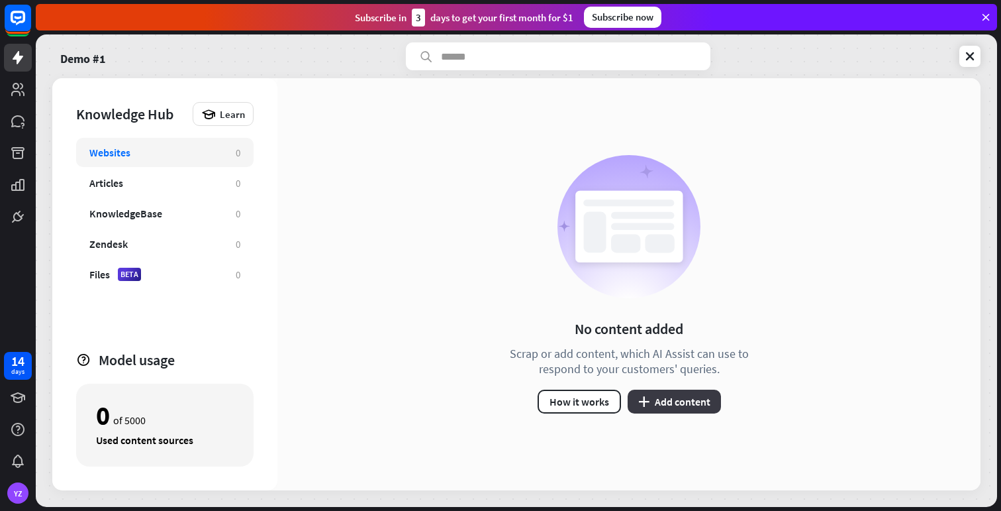
click at [653, 402] on button "plus Add content" at bounding box center [674, 401] width 93 height 24
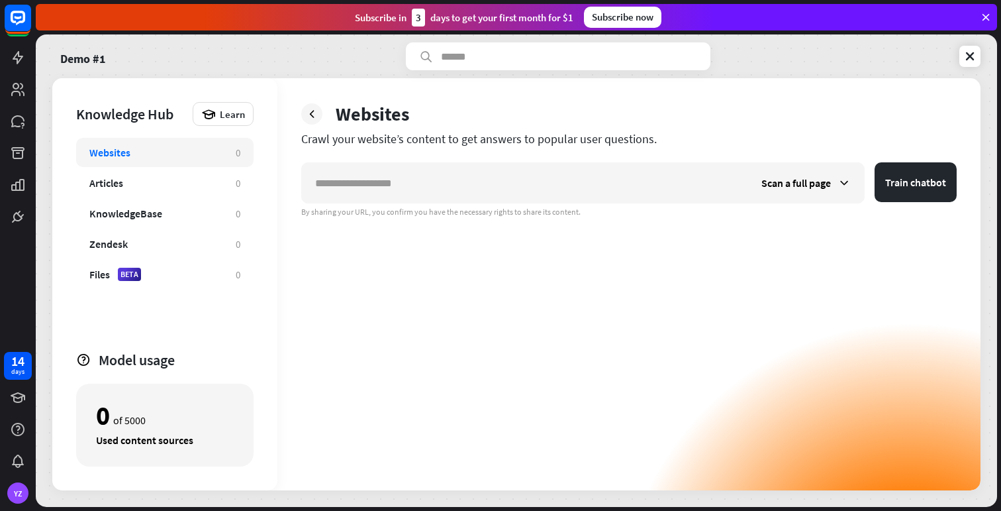
click at [635, 24] on div "Subscribe now" at bounding box center [622, 17] width 77 height 21
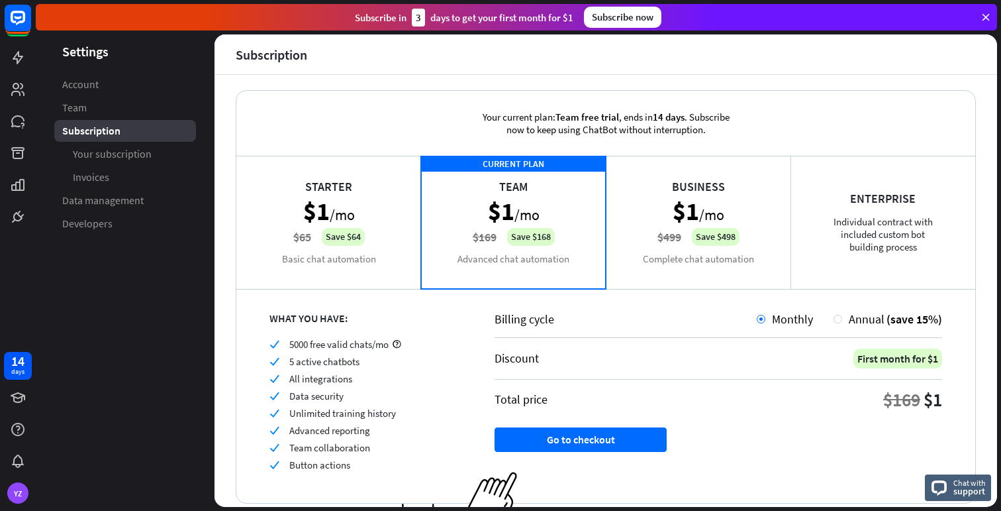
scroll to position [8, 0]
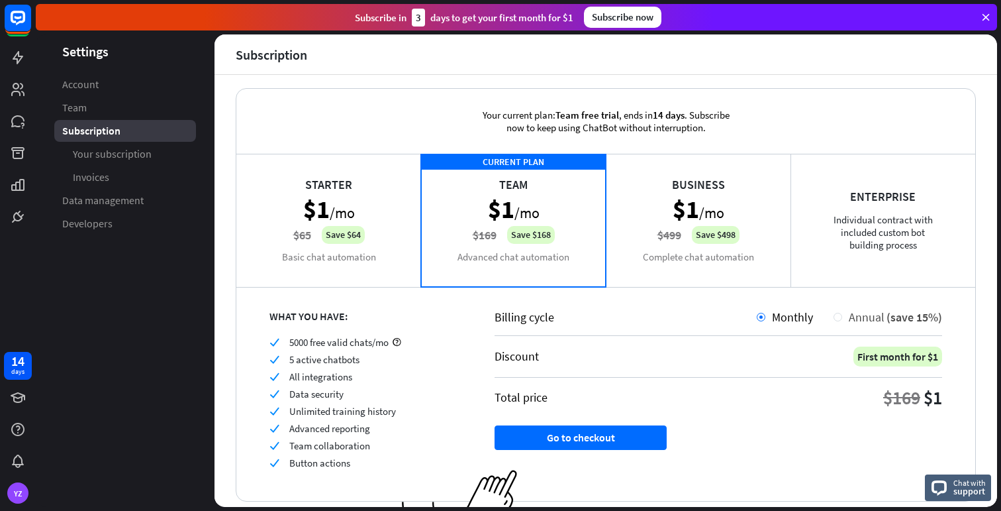
click at [834, 320] on div at bounding box center [838, 317] width 9 height 9
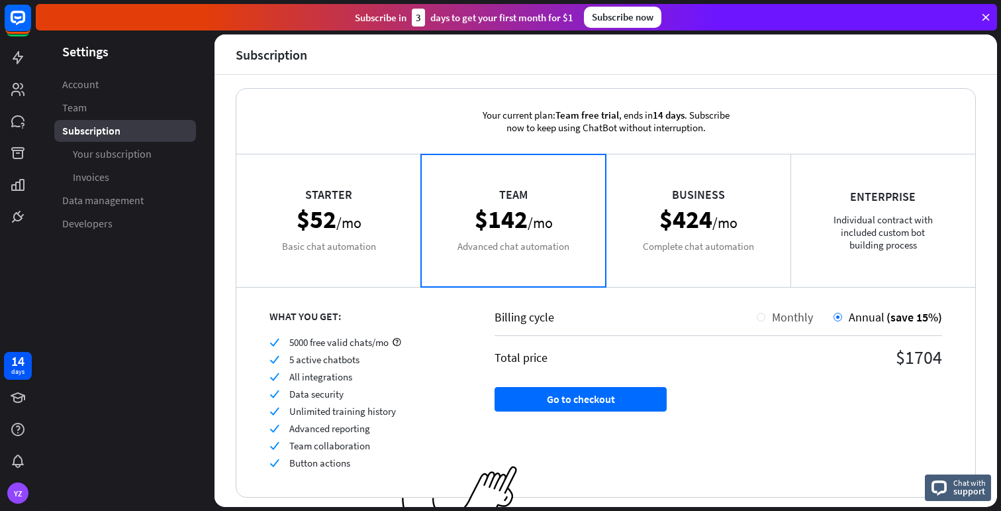
click at [757, 318] on div at bounding box center [761, 317] width 9 height 9
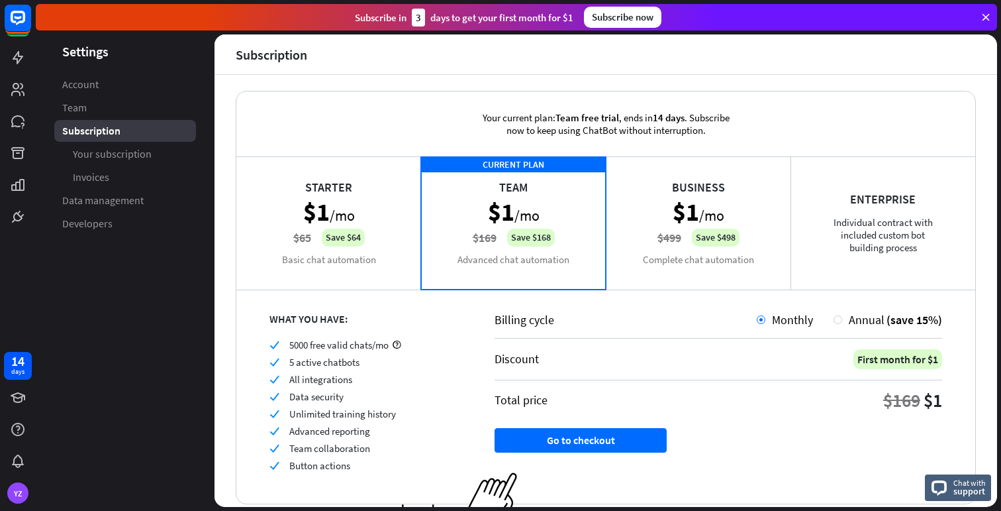
scroll to position [0, 0]
